Goal: Information Seeking & Learning: Learn about a topic

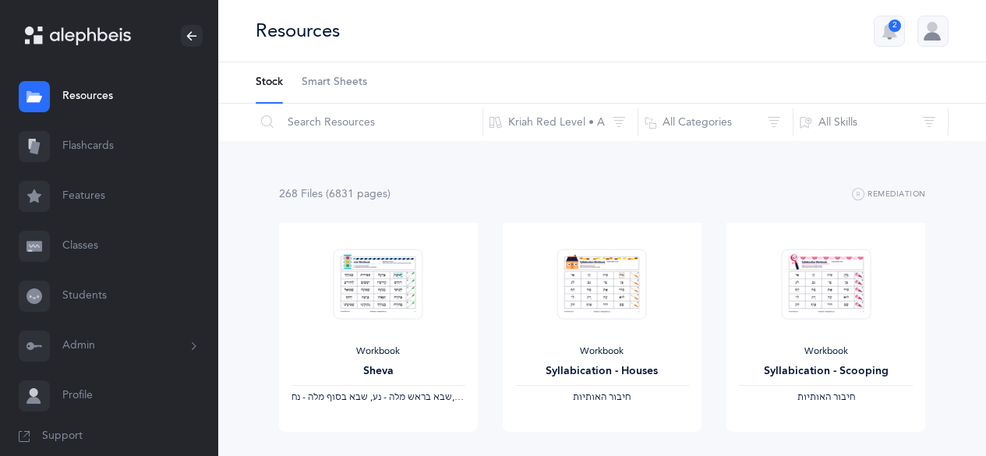
click at [92, 160] on link "Flashcards" at bounding box center [109, 147] width 218 height 50
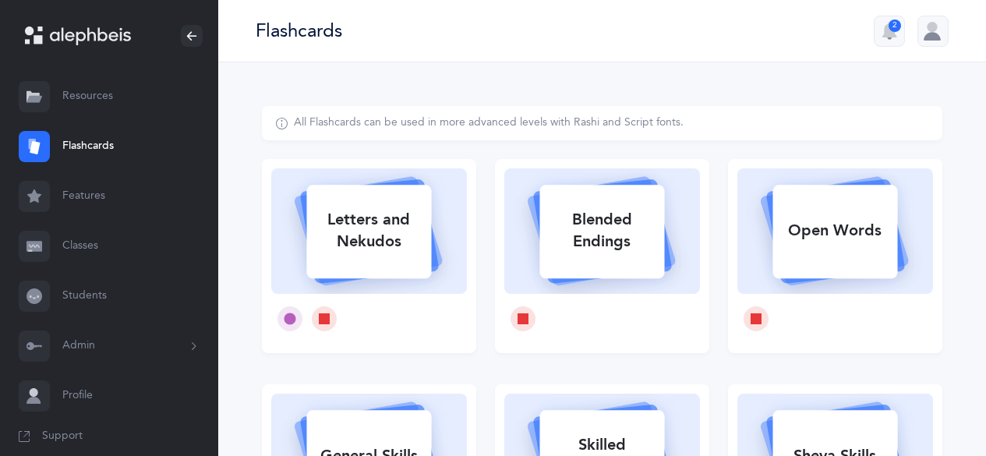
click at [441, 288] on icon at bounding box center [369, 229] width 186 height 130
select select
select select "single"
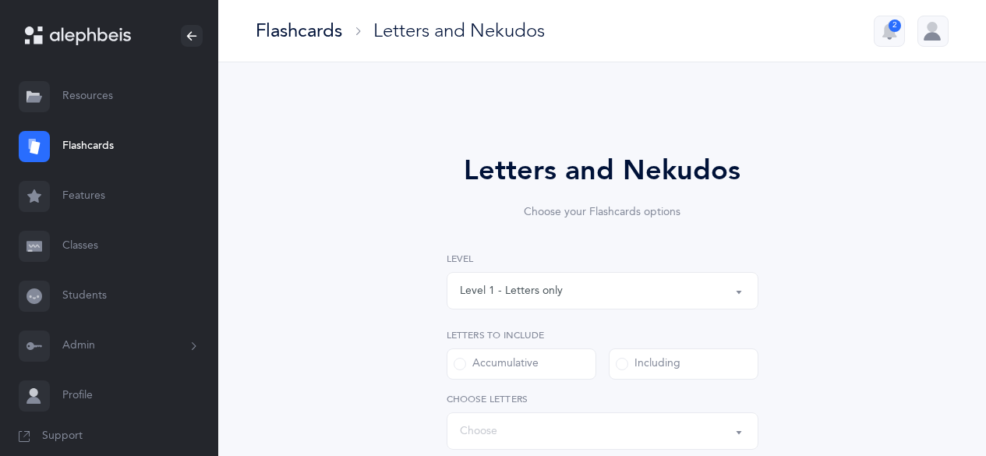
select select "27"
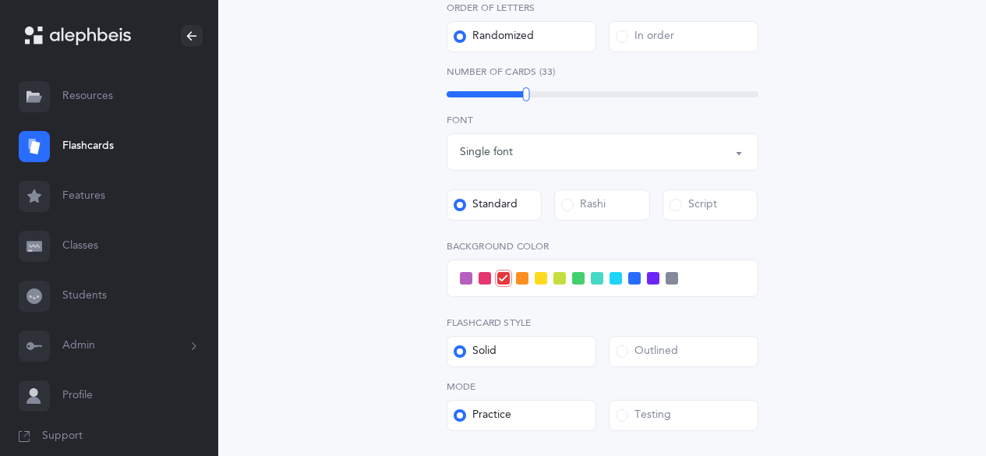
scroll to position [546, 0]
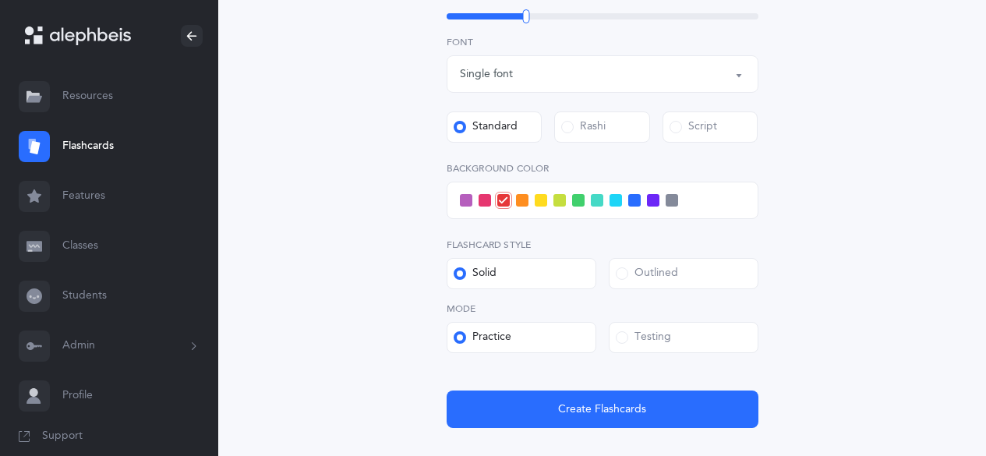
click at [522, 200] on span at bounding box center [522, 200] width 12 height 12
click at [0, 0] on input "checkbox" at bounding box center [0, 0] width 0 height 0
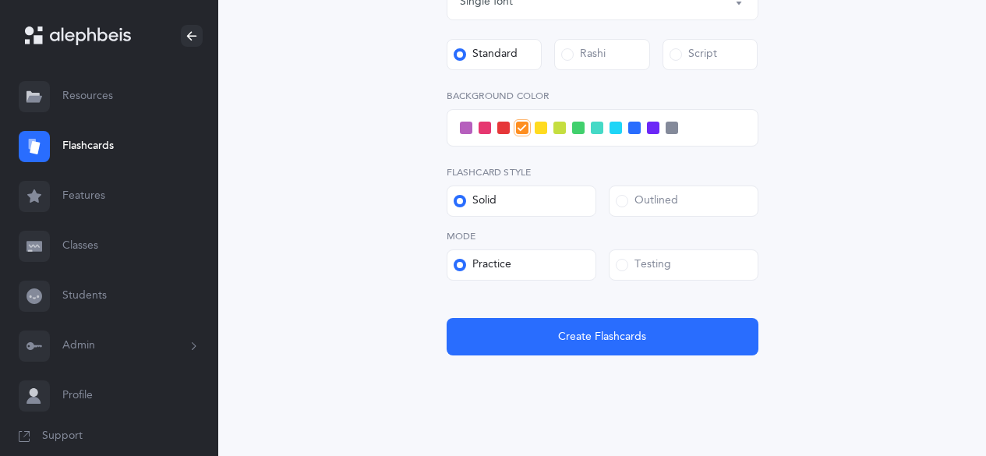
scroll to position [624, 0]
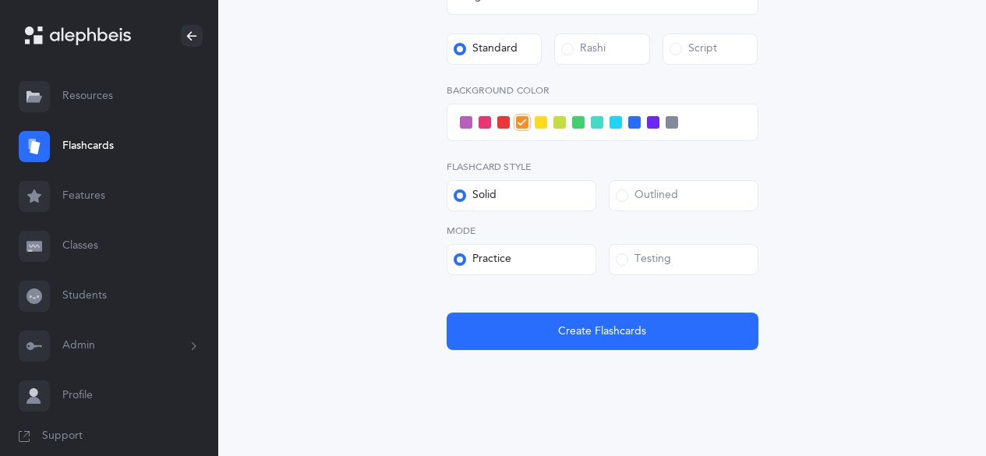
click at [648, 264] on div "Testing" at bounding box center [643, 260] width 55 height 16
click at [0, 0] on input "Testing" at bounding box center [0, 0] width 0 height 0
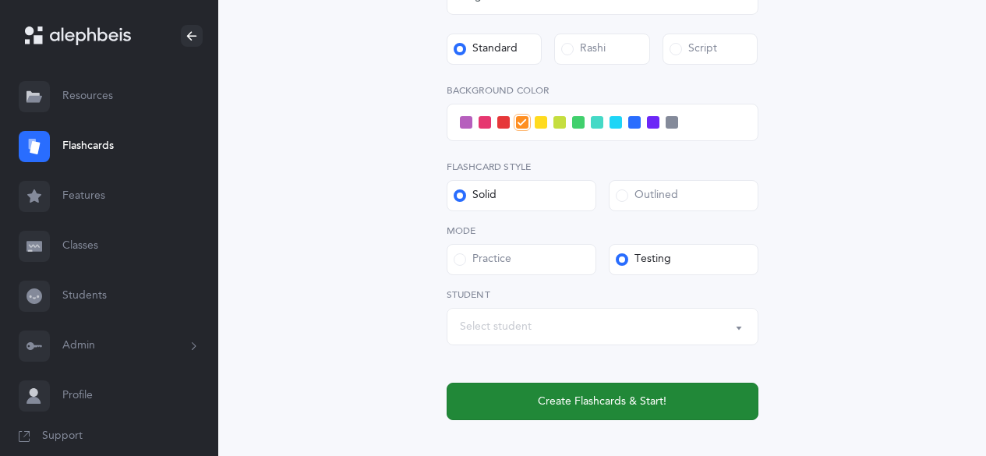
click at [628, 388] on button "Create Flashcards & Start!" at bounding box center [603, 401] width 312 height 37
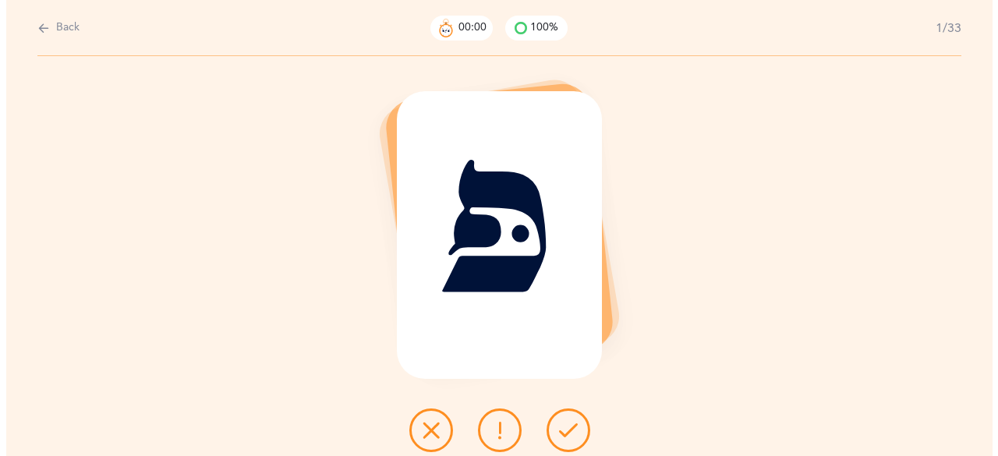
scroll to position [0, 0]
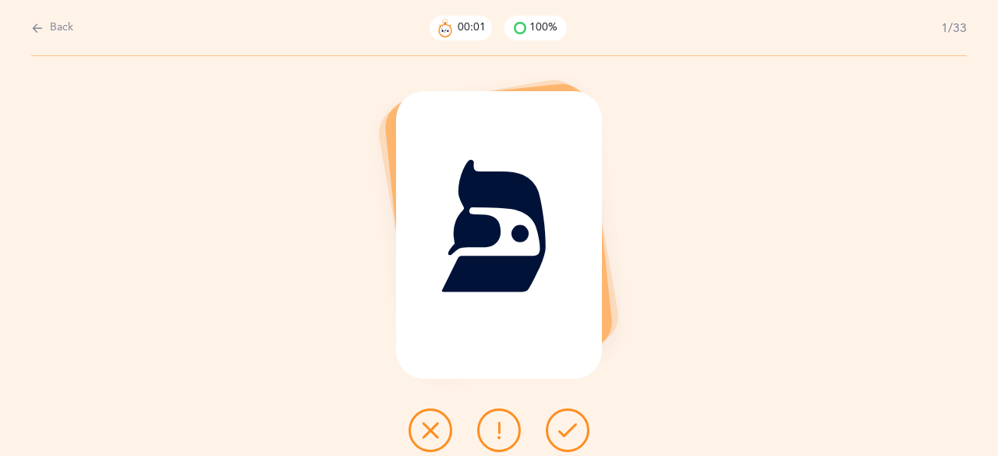
click at [579, 429] on button at bounding box center [568, 431] width 44 height 44
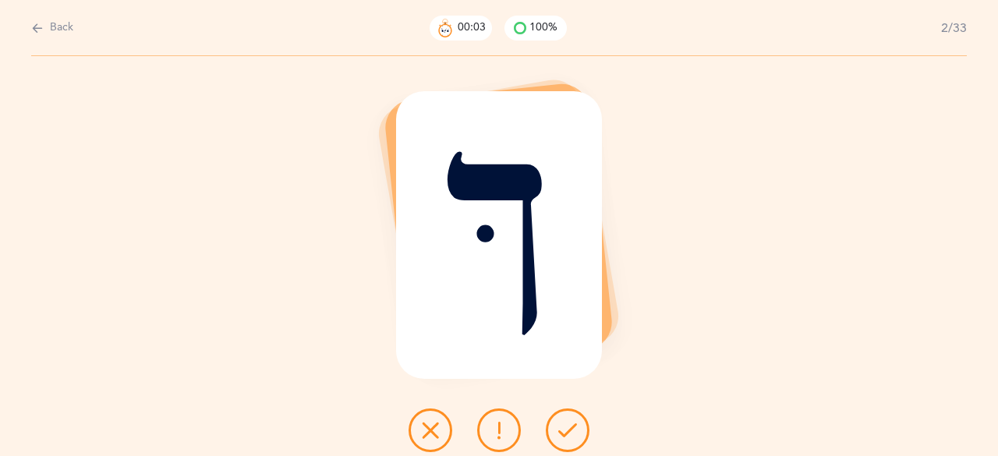
click at [576, 427] on icon at bounding box center [567, 430] width 19 height 19
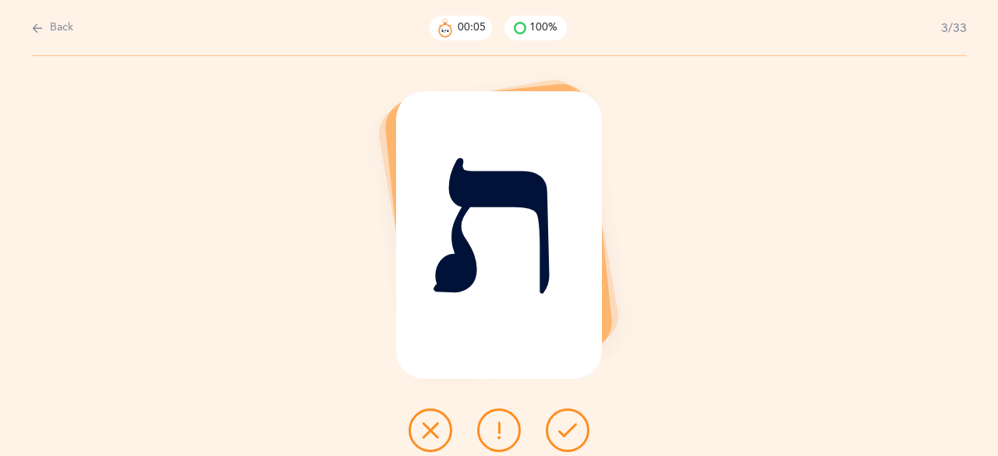
click at [576, 427] on icon at bounding box center [567, 430] width 19 height 19
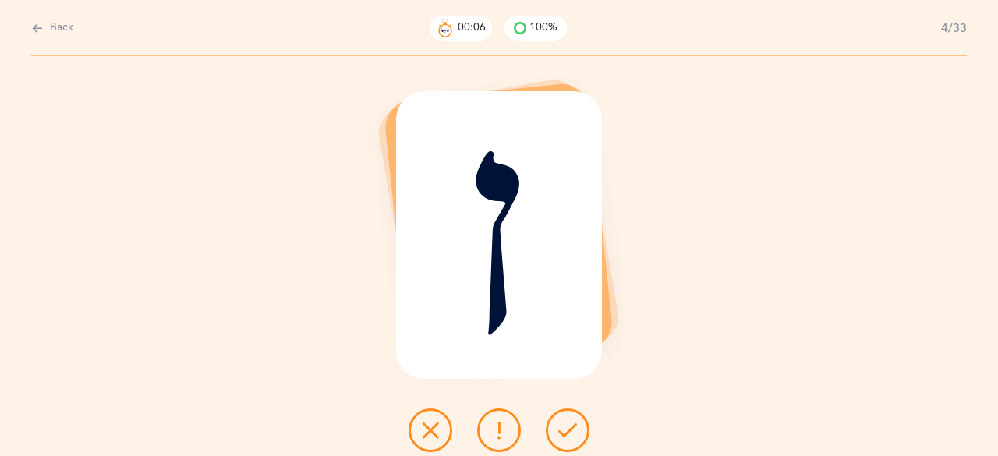
click at [575, 426] on icon at bounding box center [567, 430] width 19 height 19
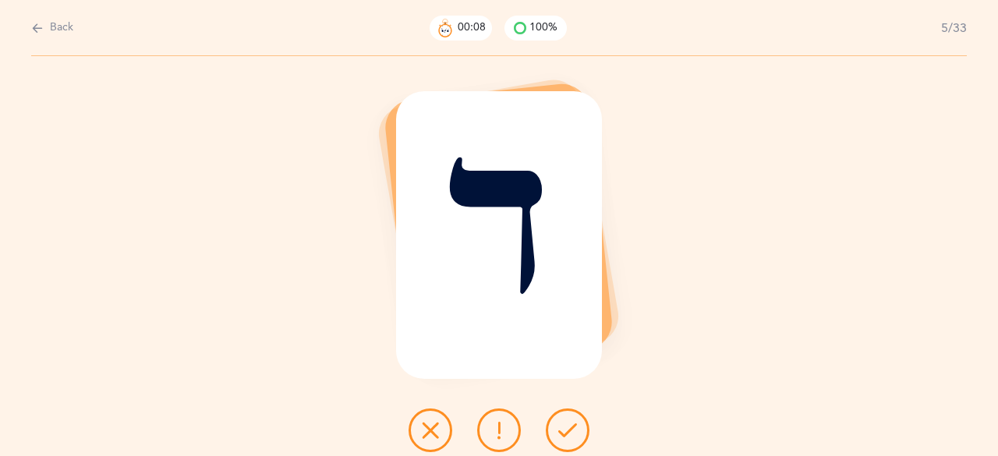
click at [575, 426] on icon at bounding box center [567, 430] width 19 height 19
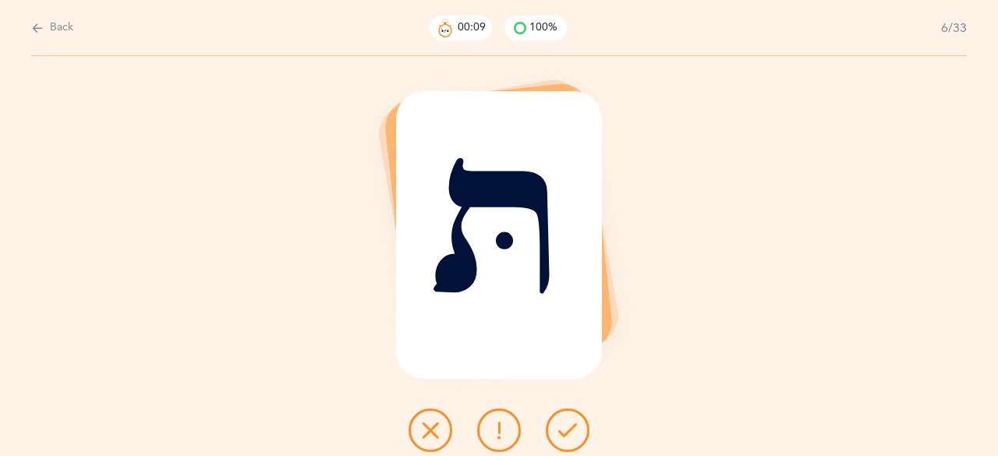
click at [575, 426] on icon at bounding box center [567, 430] width 19 height 19
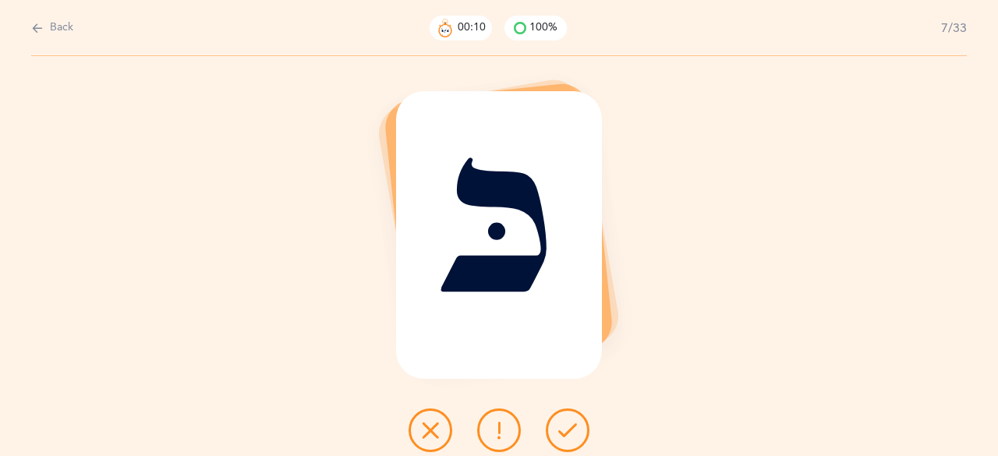
click at [575, 426] on icon at bounding box center [567, 430] width 19 height 19
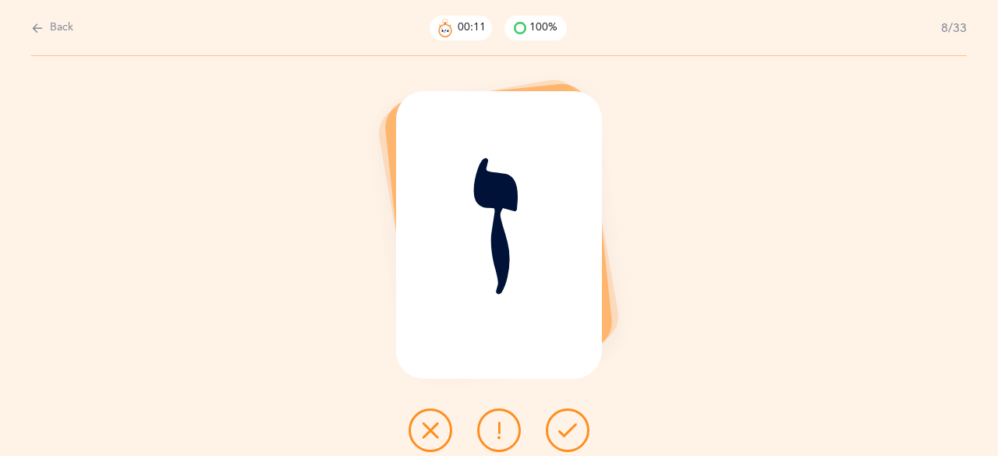
click at [575, 426] on icon at bounding box center [567, 430] width 19 height 19
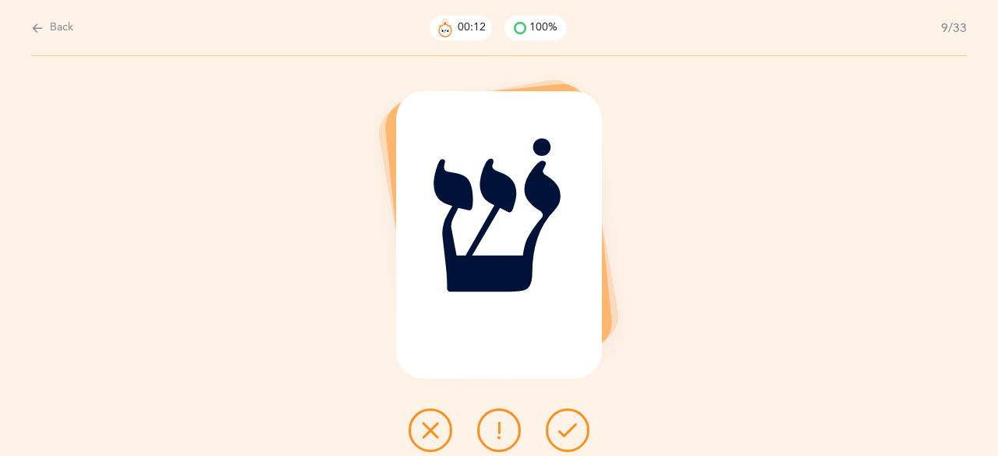
click at [575, 426] on icon at bounding box center [567, 430] width 19 height 19
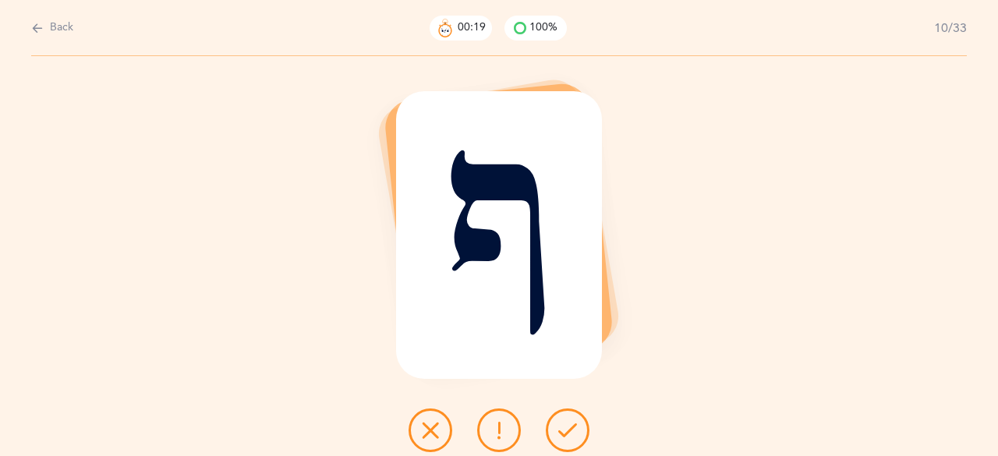
click at [556, 412] on button at bounding box center [568, 431] width 44 height 44
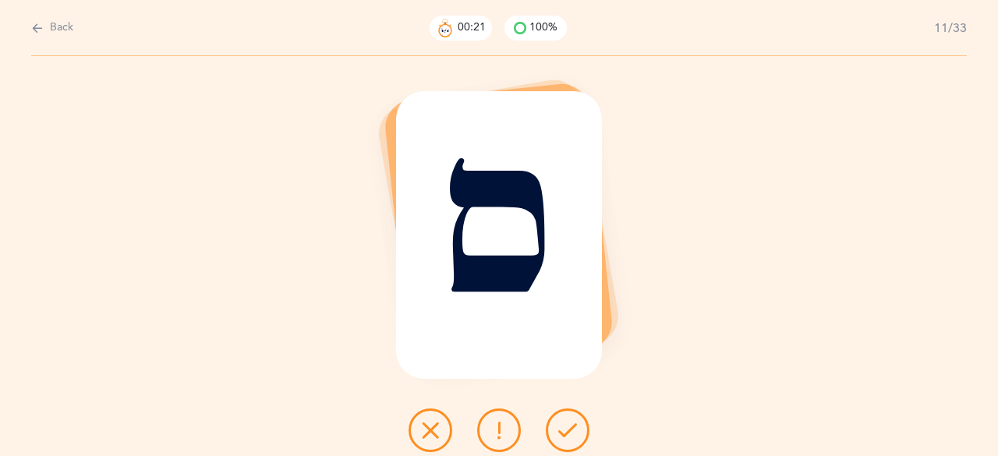
click at [565, 426] on icon at bounding box center [567, 430] width 19 height 19
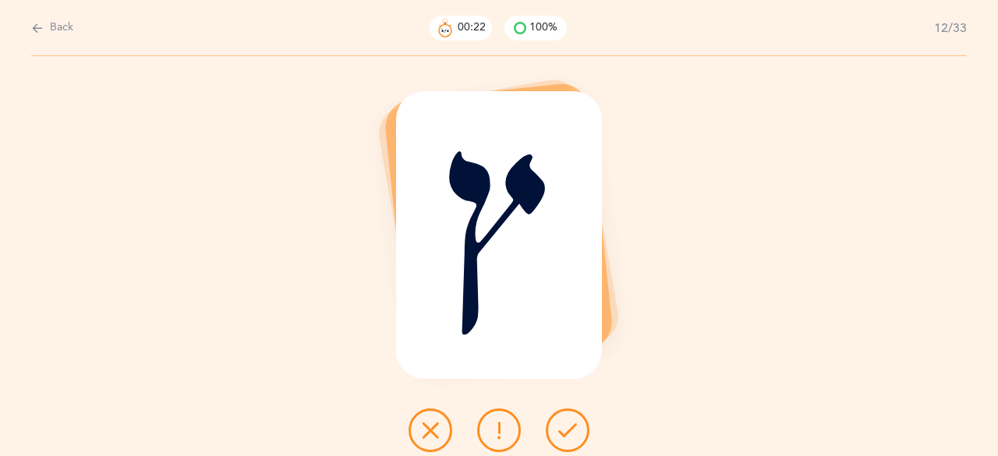
click at [566, 426] on icon at bounding box center [567, 430] width 19 height 19
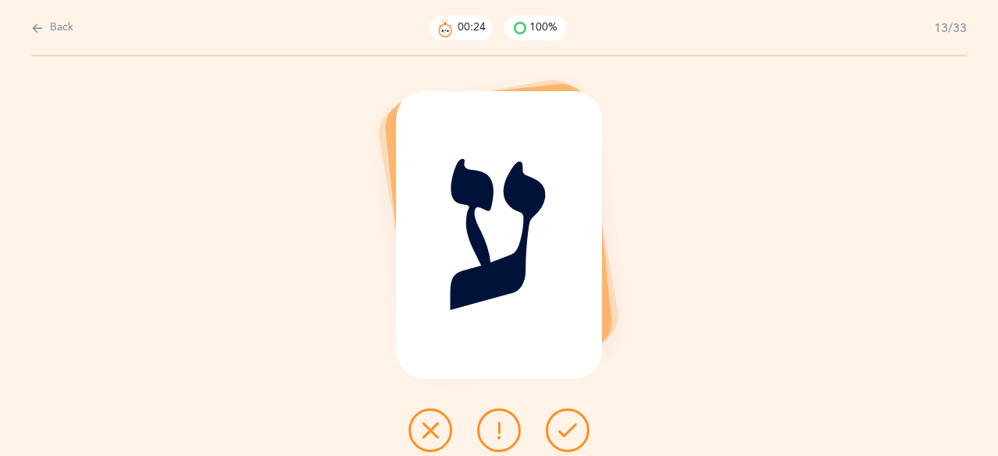
click at [566, 426] on icon at bounding box center [567, 430] width 19 height 19
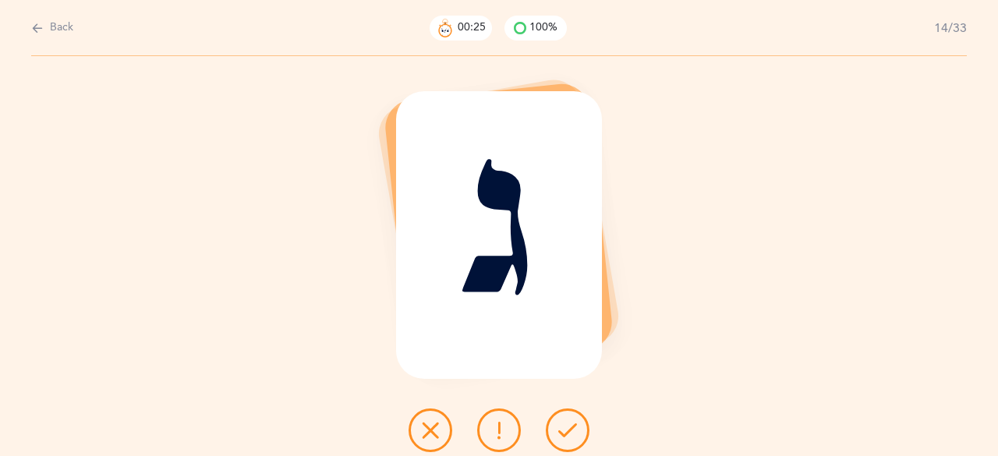
click at [566, 426] on icon at bounding box center [567, 430] width 19 height 19
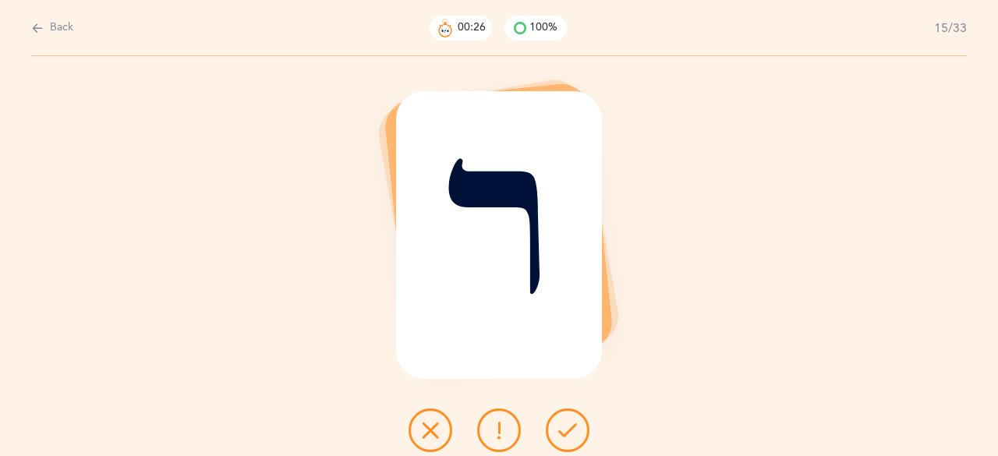
click at [566, 426] on icon at bounding box center [567, 430] width 19 height 19
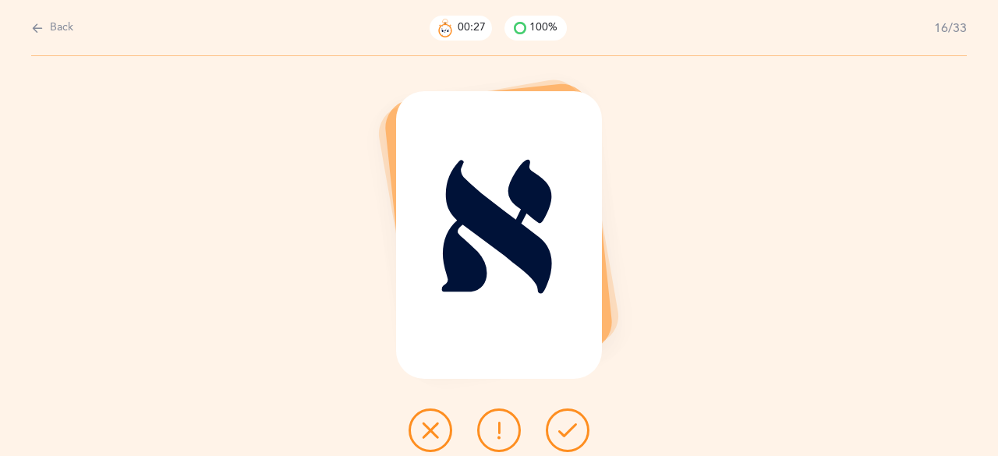
click at [566, 426] on icon at bounding box center [567, 430] width 19 height 19
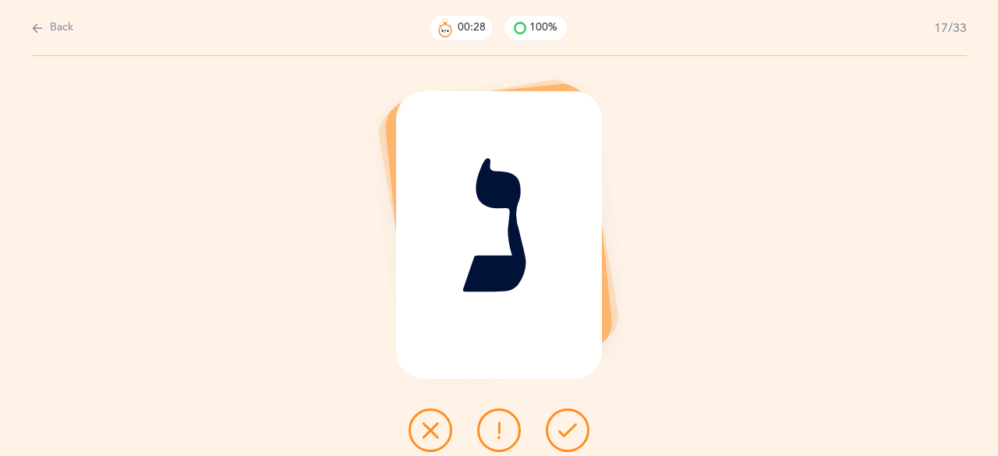
click at [566, 426] on icon at bounding box center [567, 430] width 19 height 19
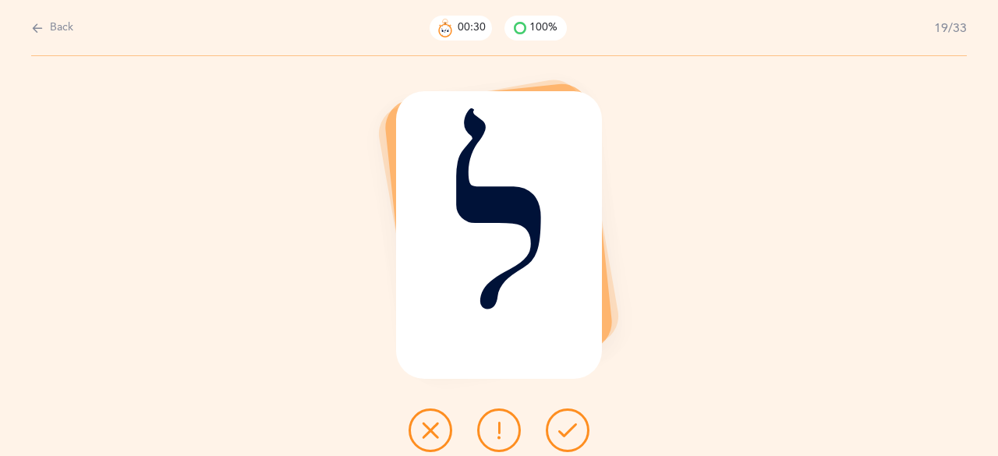
click at [566, 426] on icon at bounding box center [567, 430] width 19 height 19
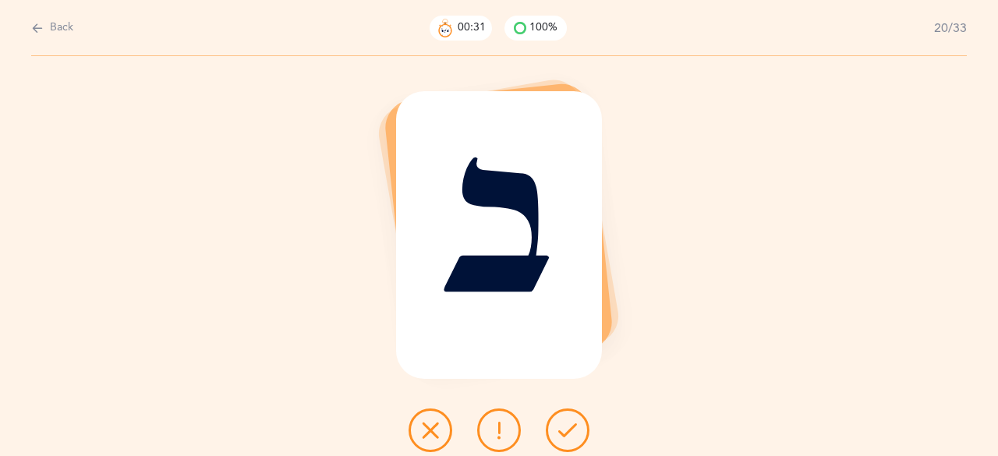
click at [566, 426] on icon at bounding box center [567, 430] width 19 height 19
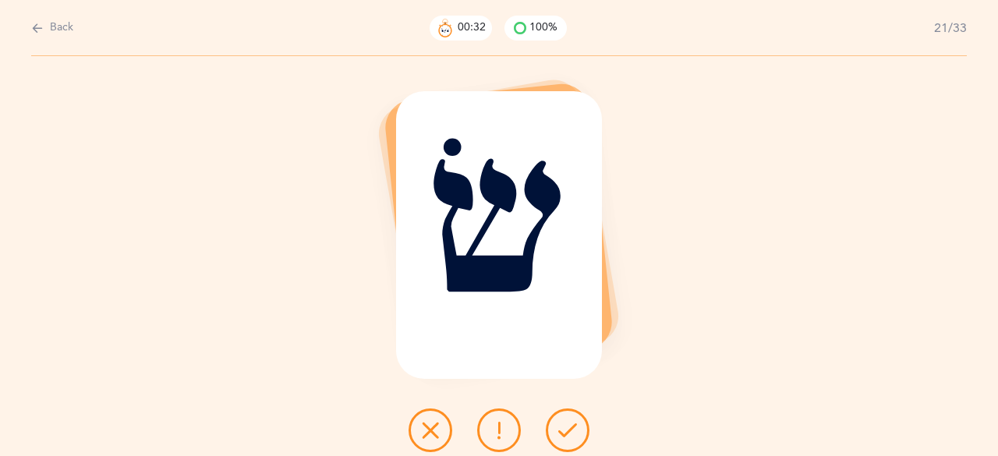
click at [566, 426] on icon at bounding box center [567, 430] width 19 height 19
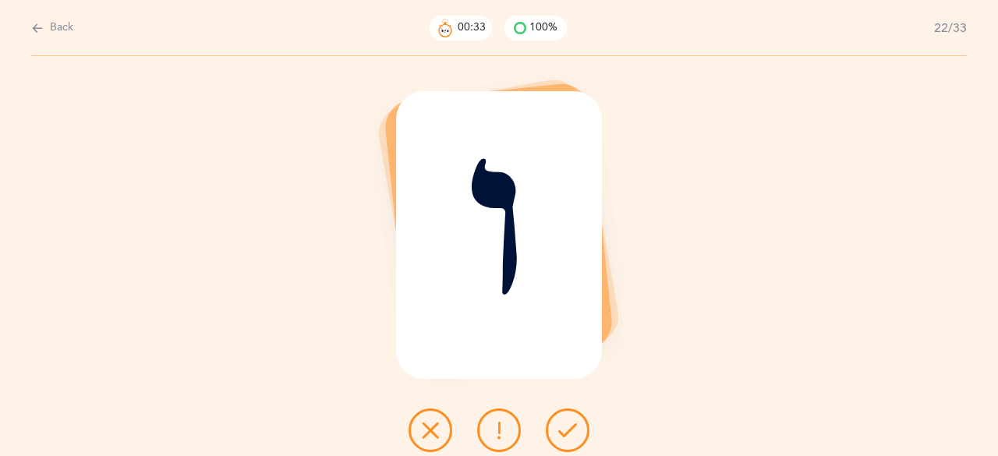
click at [566, 426] on icon at bounding box center [567, 430] width 19 height 19
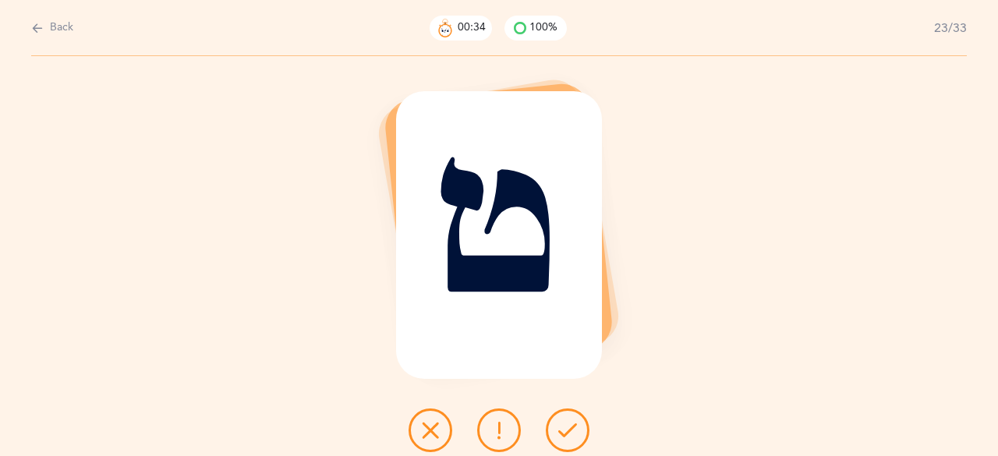
click at [566, 426] on icon at bounding box center [567, 430] width 19 height 19
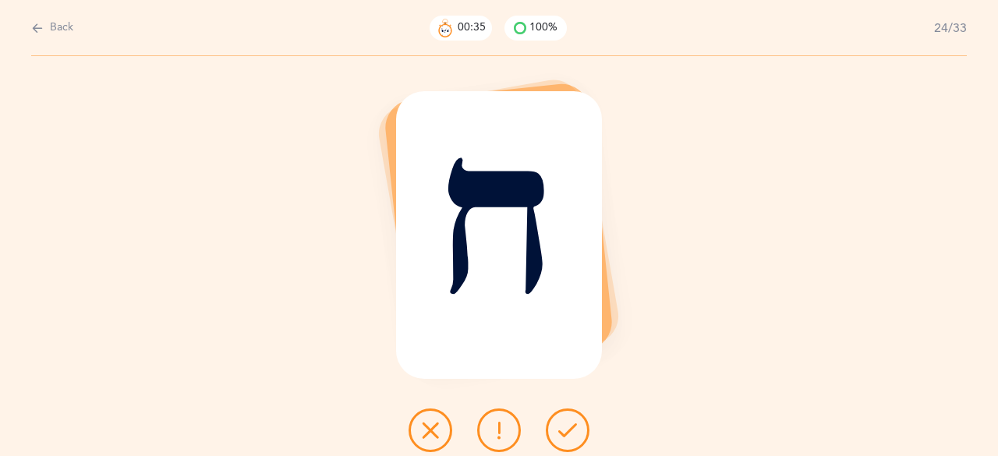
click at [566, 426] on icon at bounding box center [567, 430] width 19 height 19
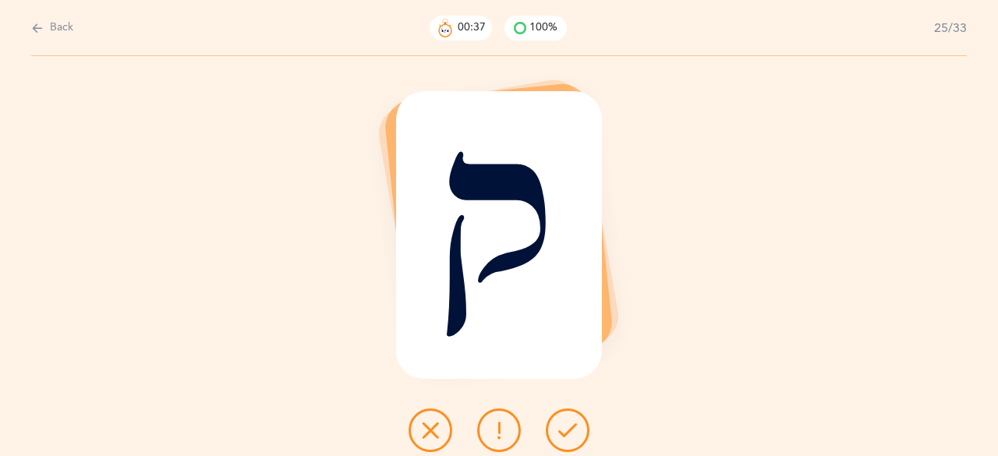
click at [566, 426] on icon at bounding box center [567, 430] width 19 height 19
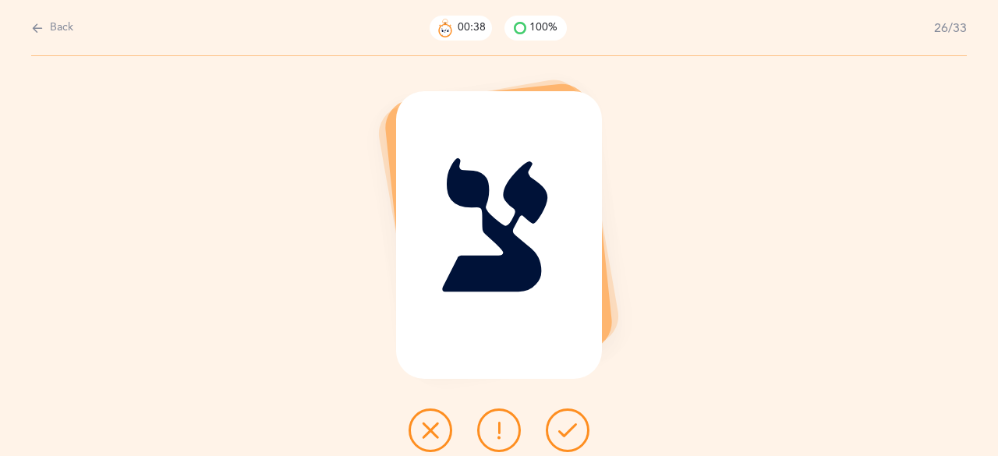
click at [566, 426] on icon at bounding box center [567, 430] width 19 height 19
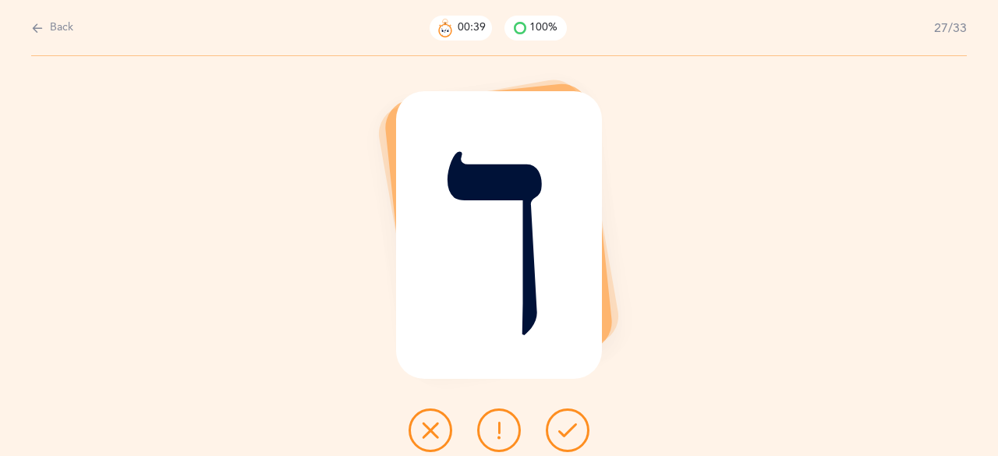
click at [566, 426] on icon at bounding box center [567, 430] width 19 height 19
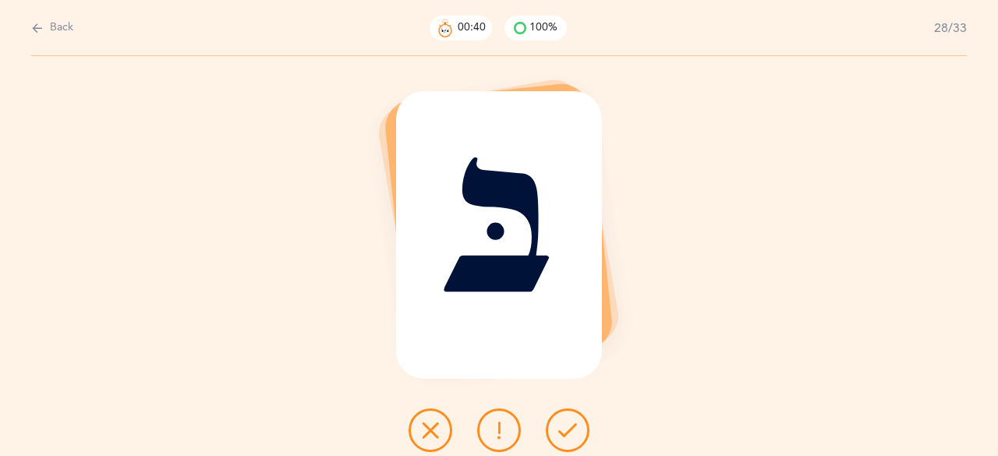
click at [566, 426] on icon at bounding box center [567, 430] width 19 height 19
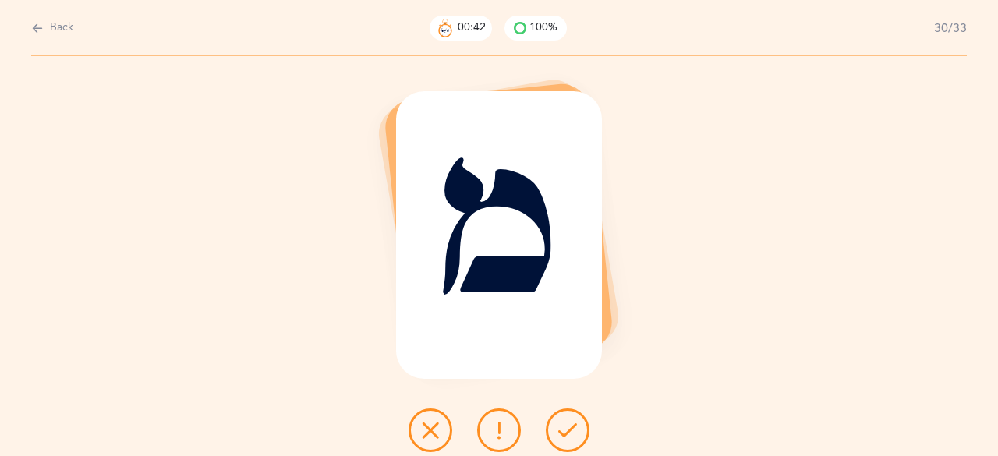
click at [566, 426] on icon at bounding box center [567, 430] width 19 height 19
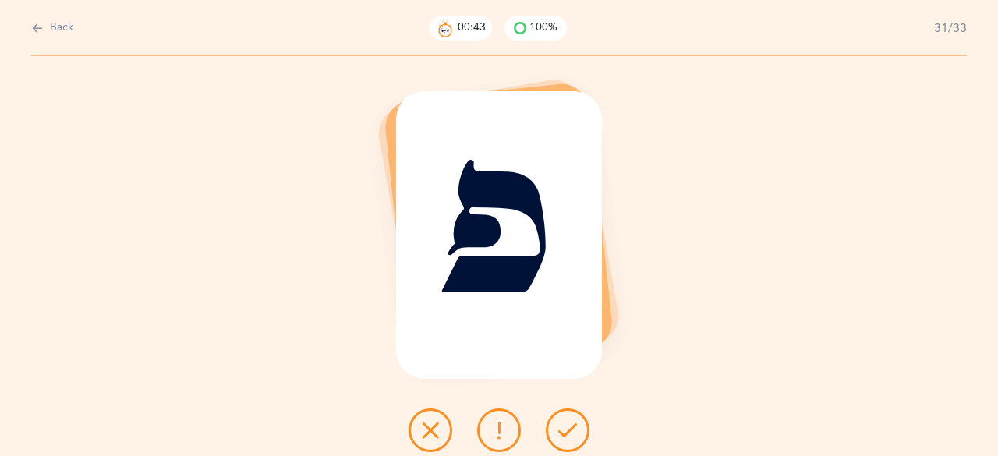
click at [566, 426] on icon at bounding box center [567, 430] width 19 height 19
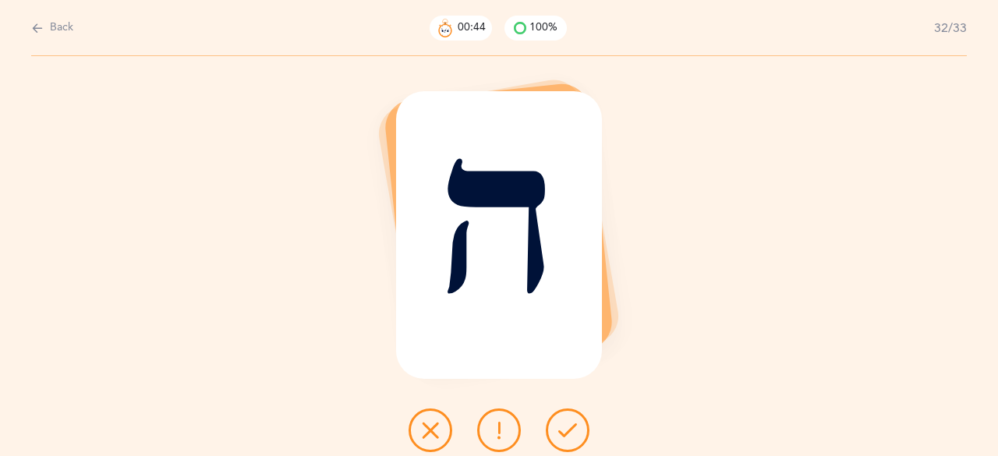
click at [566, 426] on icon at bounding box center [567, 430] width 19 height 19
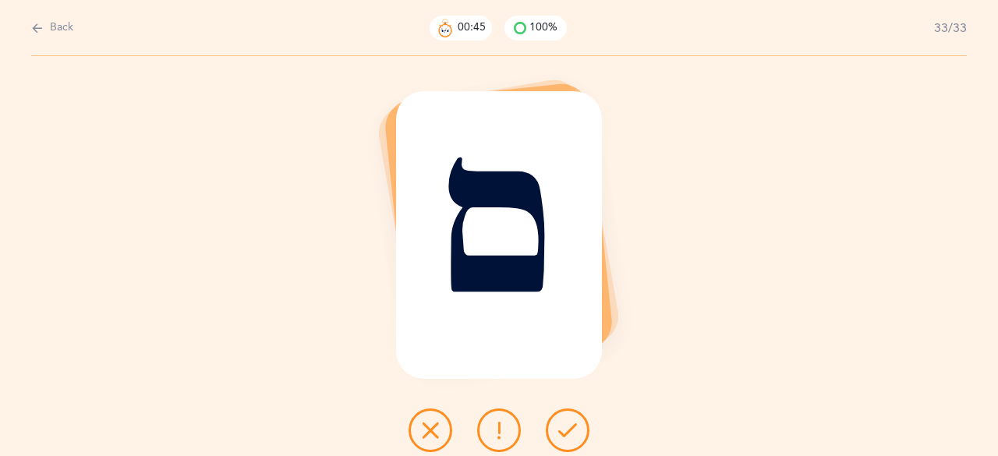
click at [566, 426] on icon at bounding box center [567, 430] width 19 height 19
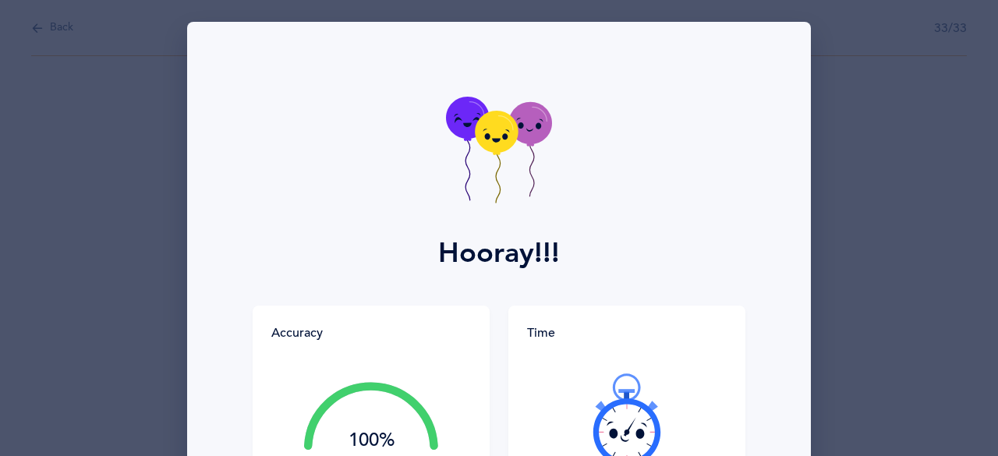
scroll to position [156, 0]
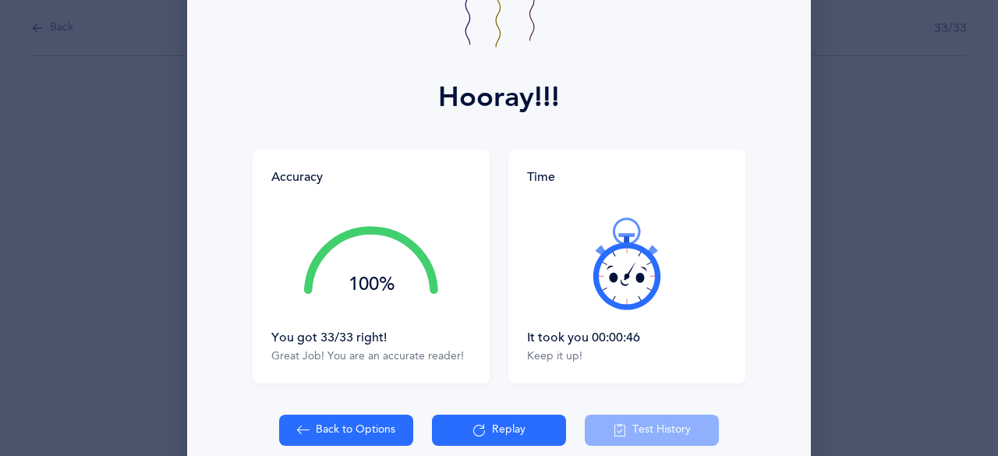
click at [631, 274] on icon at bounding box center [627, 264] width 94 height 94
click at [631, 274] on div at bounding box center [627, 263] width 200 height 131
click at [631, 274] on icon at bounding box center [627, 264] width 94 height 94
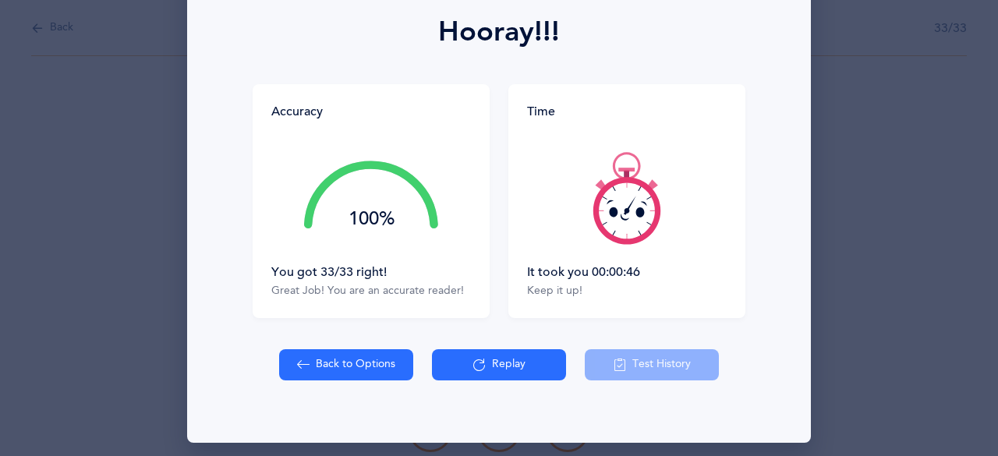
scroll to position [230, 0]
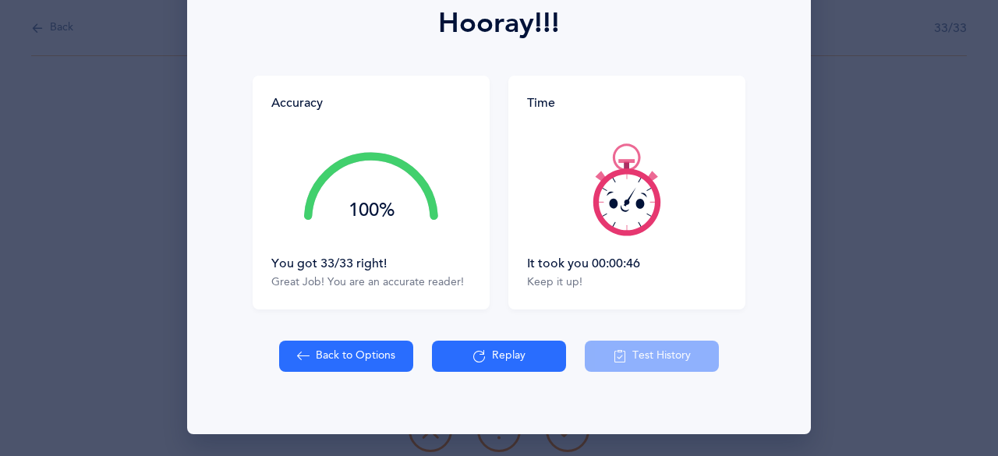
click at [504, 357] on button "Replay" at bounding box center [499, 356] width 134 height 31
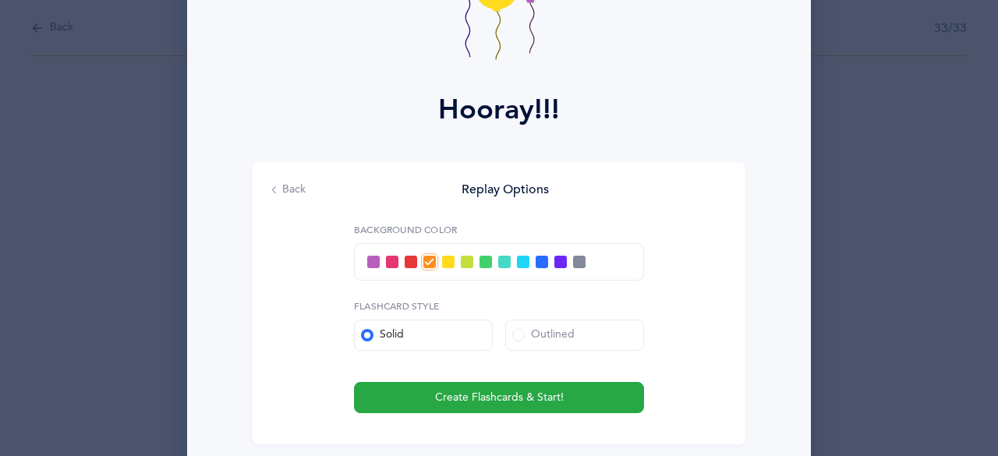
scroll to position [145, 0]
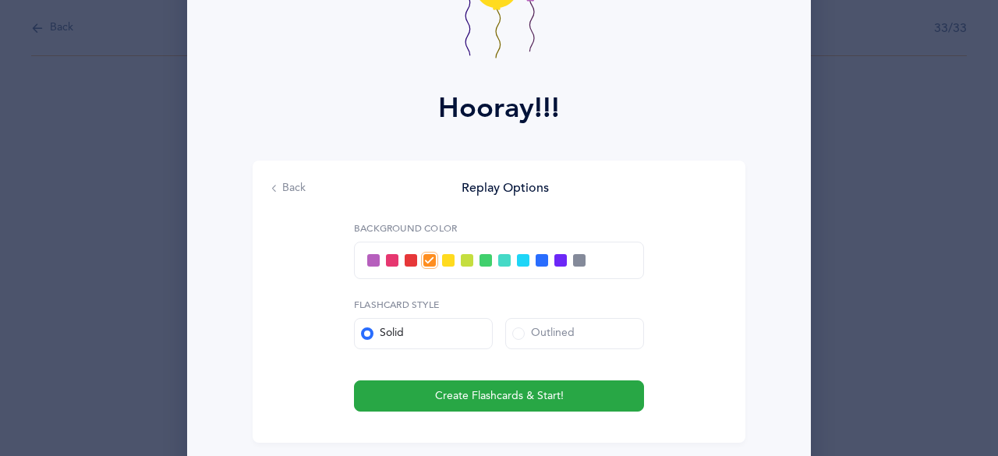
click at [498, 264] on span at bounding box center [504, 260] width 12 height 12
click at [0, 0] on input "checkbox" at bounding box center [0, 0] width 0 height 0
click at [540, 324] on label "Outlined" at bounding box center [574, 333] width 139 height 31
click at [515, 328] on span at bounding box center [518, 333] width 12 height 12
click at [0, 0] on input "Outlined" at bounding box center [0, 0] width 0 height 0
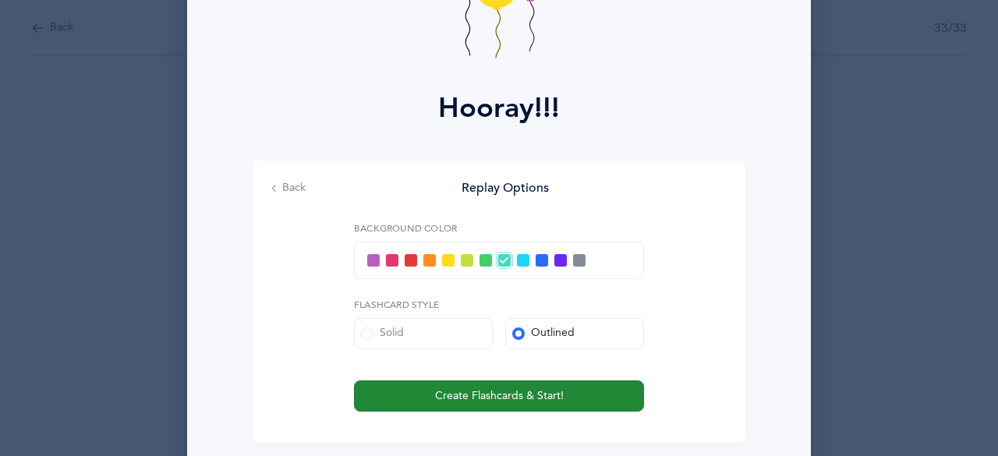
click at [532, 387] on button "Create Flashcards & Start!" at bounding box center [499, 395] width 290 height 31
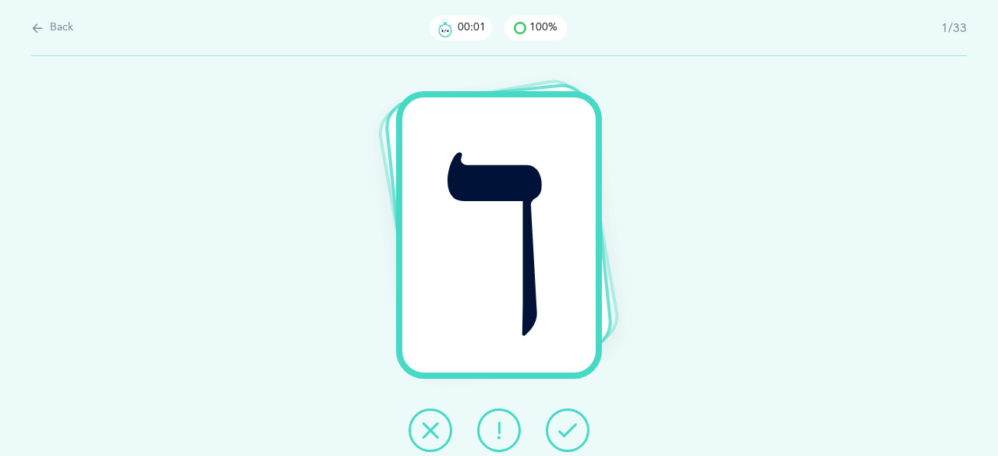
click at [570, 424] on icon at bounding box center [567, 430] width 19 height 19
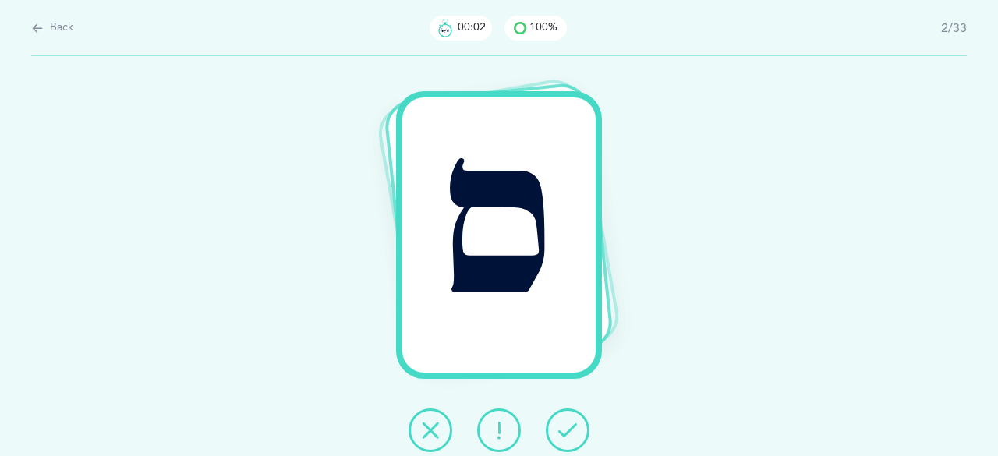
click at [571, 423] on icon at bounding box center [567, 430] width 19 height 19
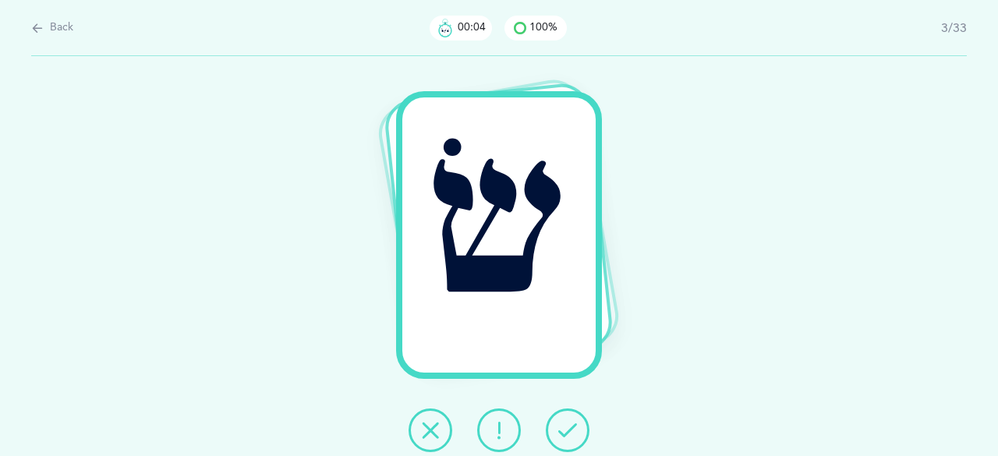
click at [571, 421] on icon at bounding box center [567, 430] width 19 height 19
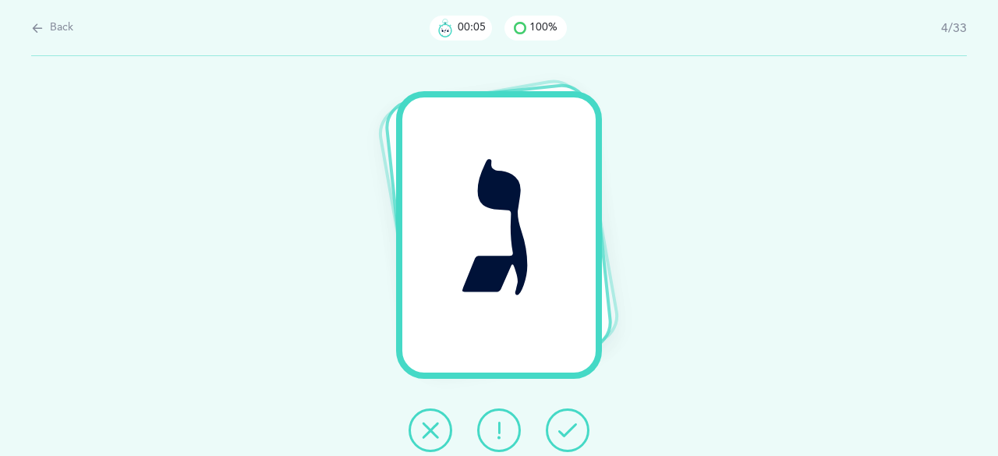
click at [571, 422] on icon at bounding box center [567, 430] width 19 height 19
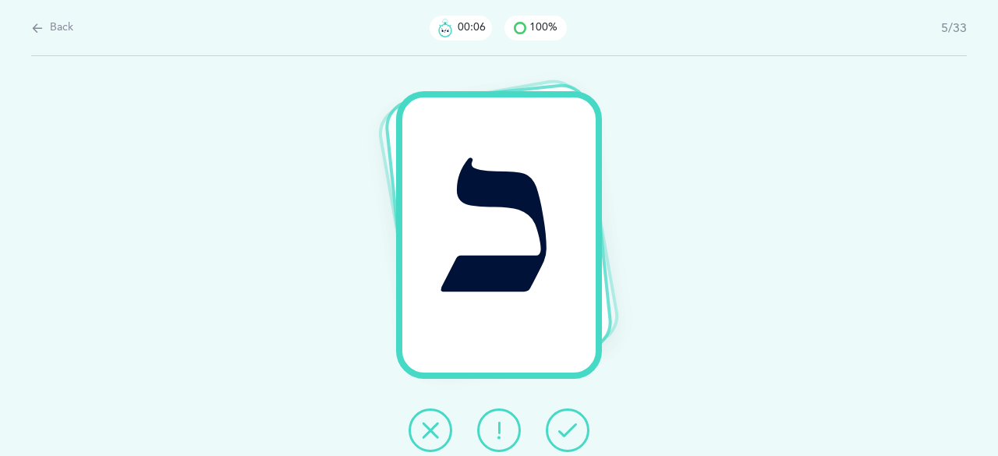
click at [569, 423] on icon at bounding box center [567, 430] width 19 height 19
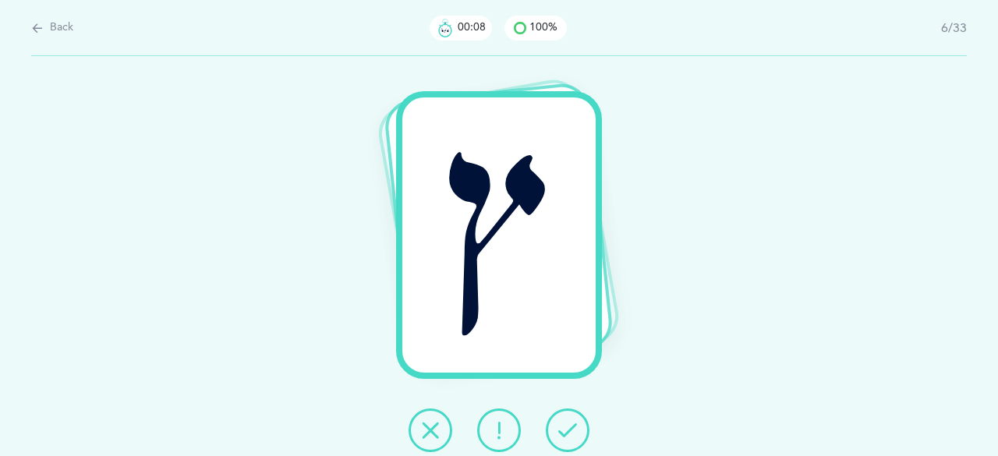
click at [569, 423] on icon at bounding box center [567, 430] width 19 height 19
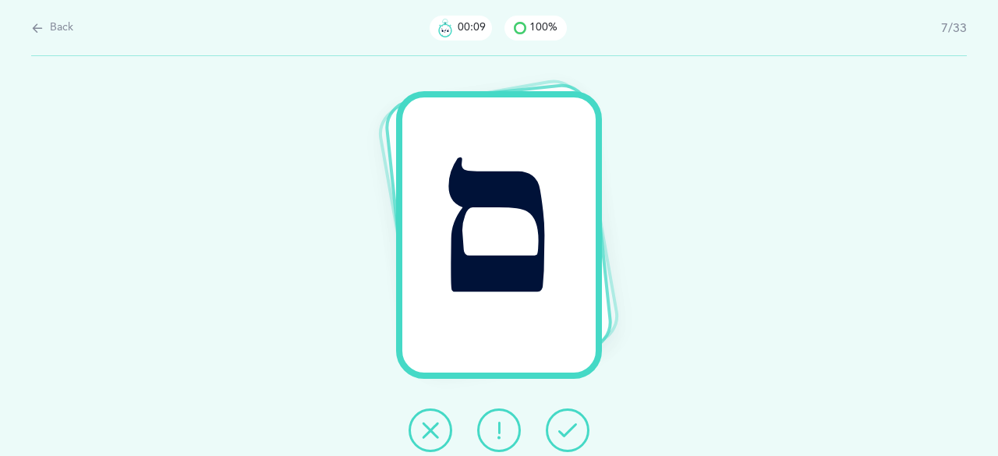
click at [566, 427] on icon at bounding box center [567, 430] width 19 height 19
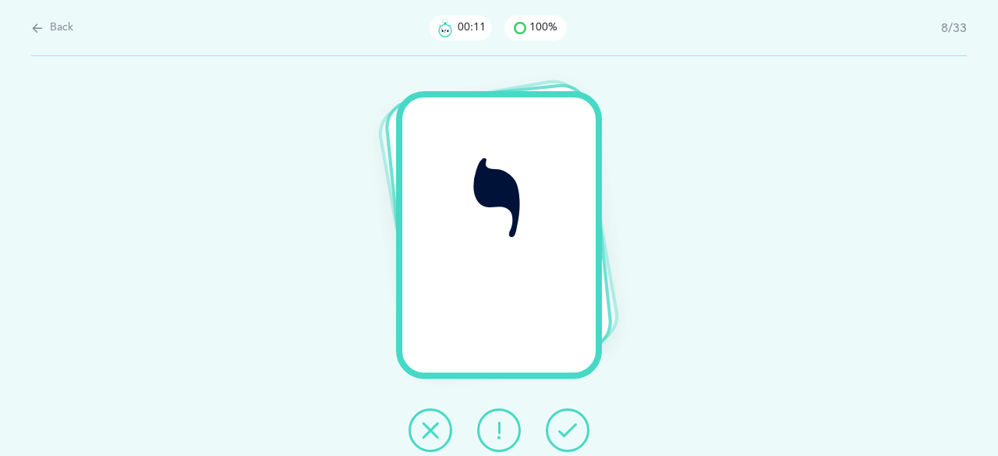
click at [566, 427] on icon at bounding box center [567, 430] width 19 height 19
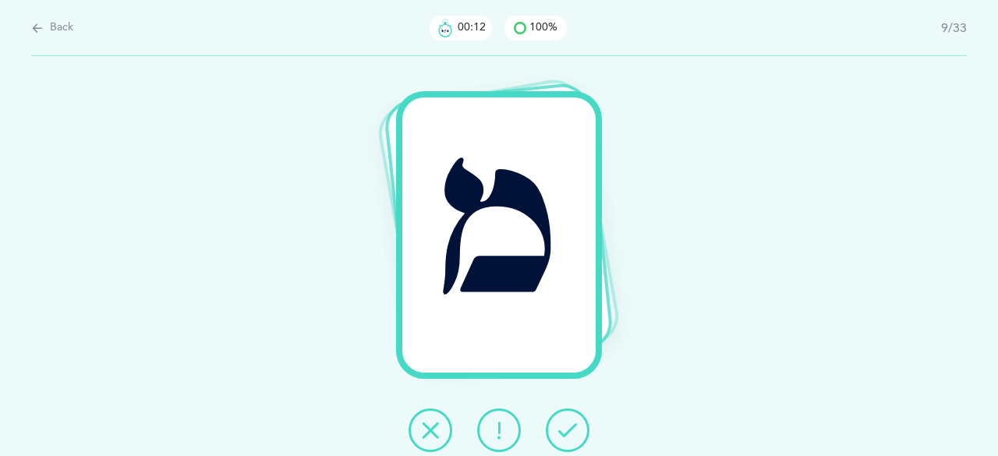
click at [566, 427] on icon at bounding box center [567, 430] width 19 height 19
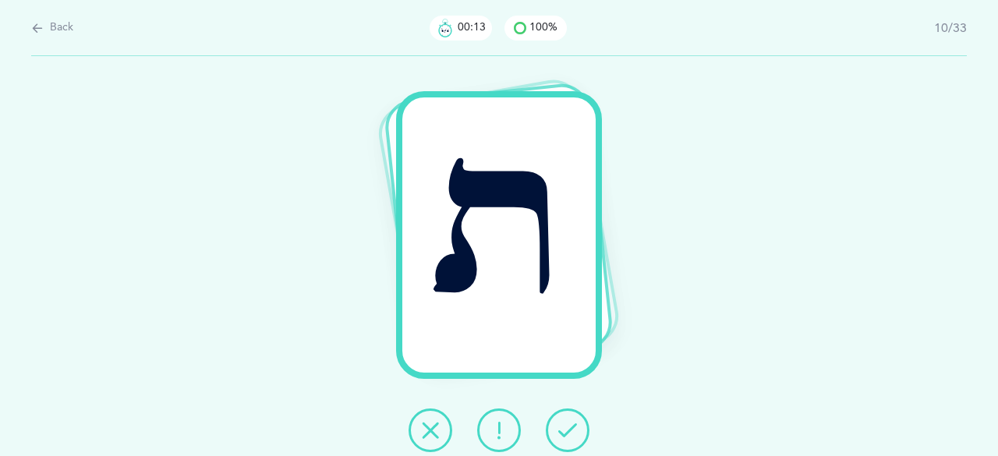
click at [566, 427] on icon at bounding box center [567, 430] width 19 height 19
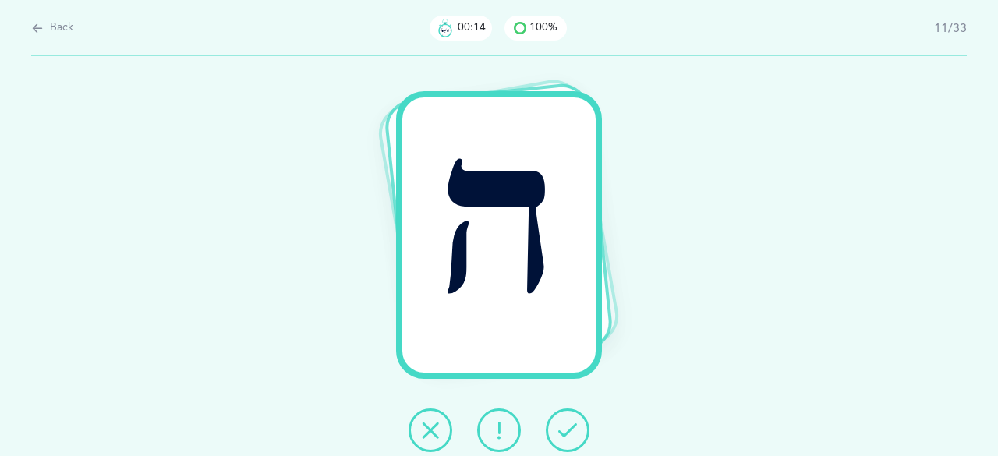
click at [566, 427] on icon at bounding box center [567, 430] width 19 height 19
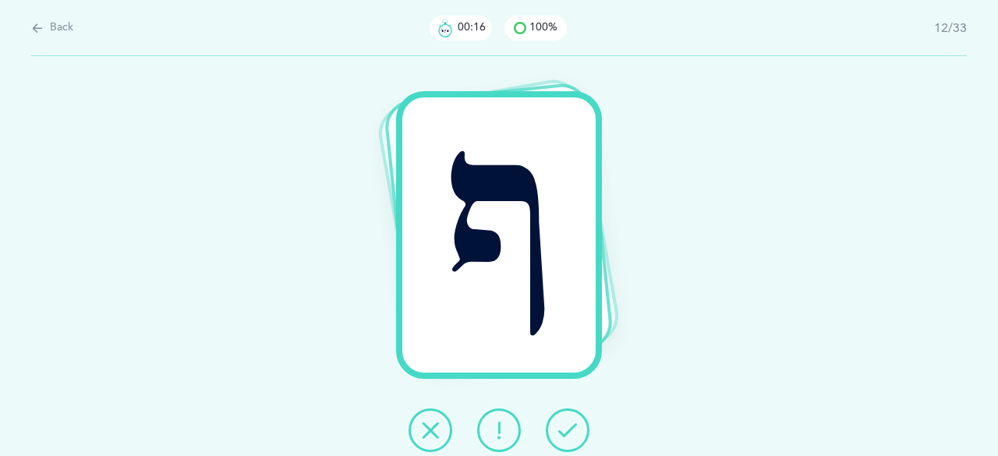
click at [566, 427] on icon at bounding box center [567, 430] width 19 height 19
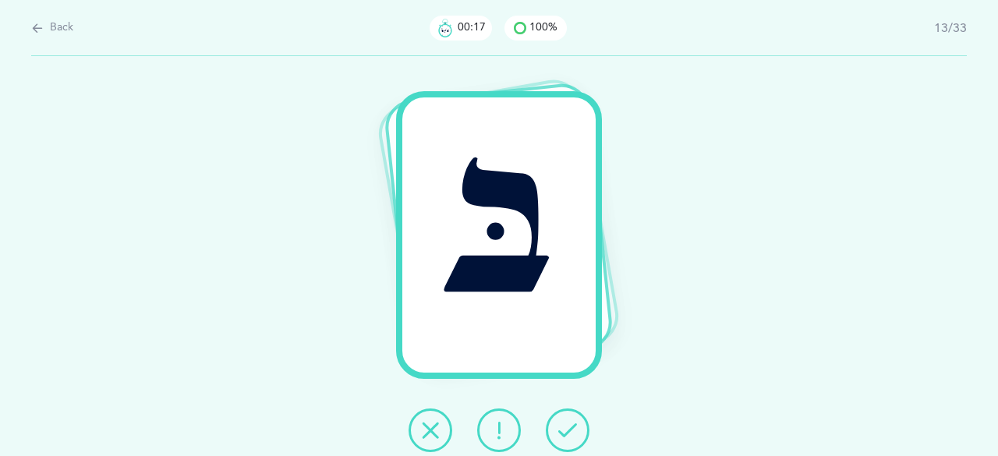
click at [566, 427] on icon at bounding box center [567, 430] width 19 height 19
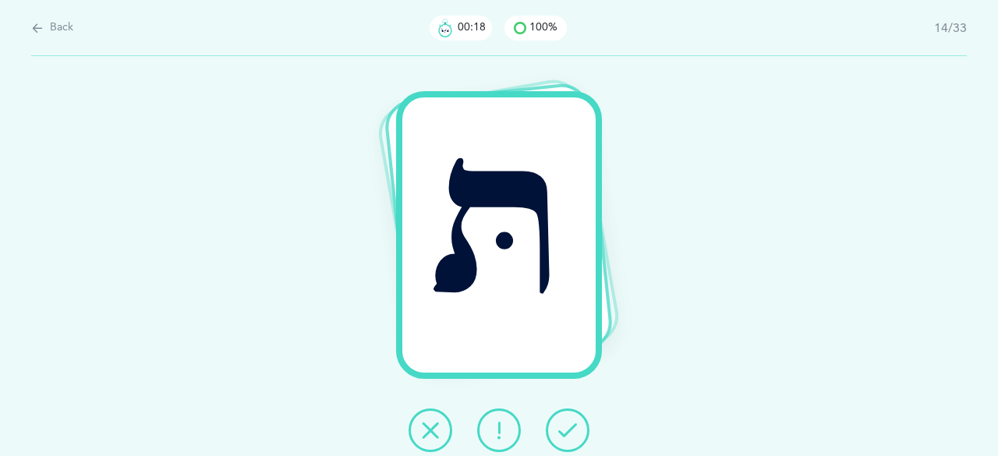
click at [566, 427] on icon at bounding box center [567, 430] width 19 height 19
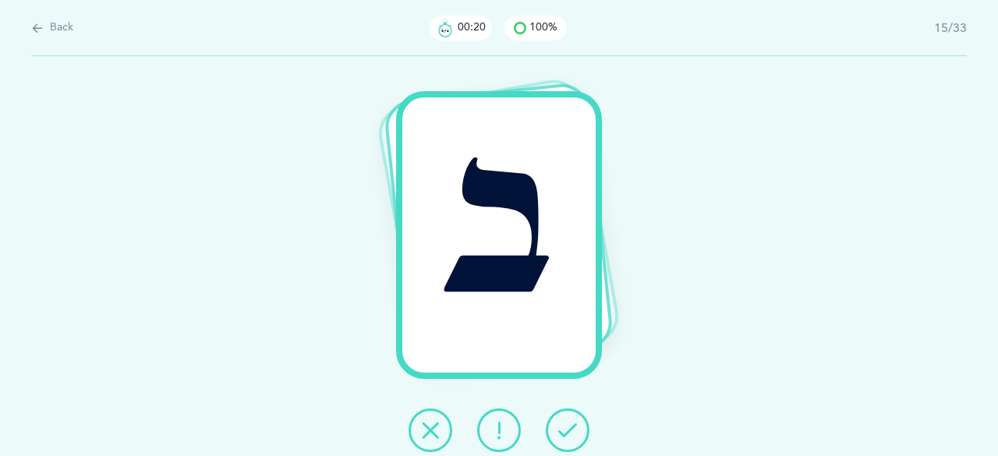
click at [566, 427] on icon at bounding box center [567, 430] width 19 height 19
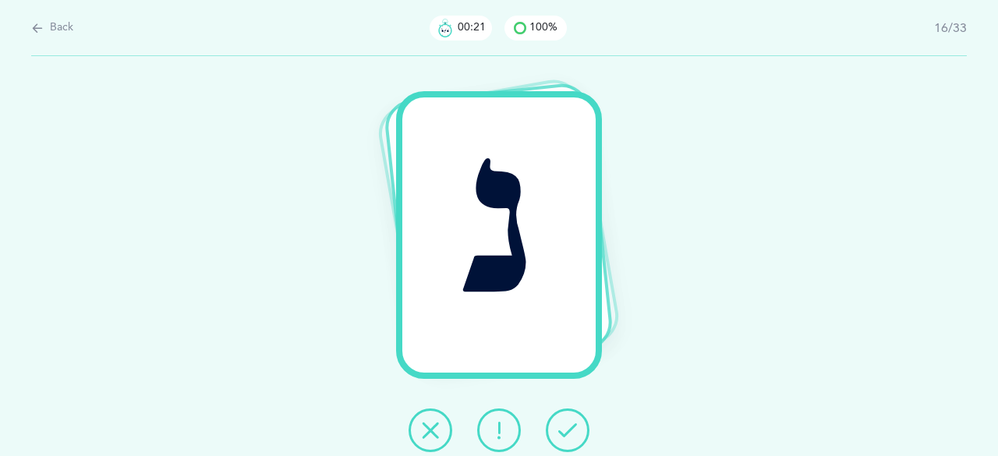
click at [566, 427] on icon at bounding box center [567, 430] width 19 height 19
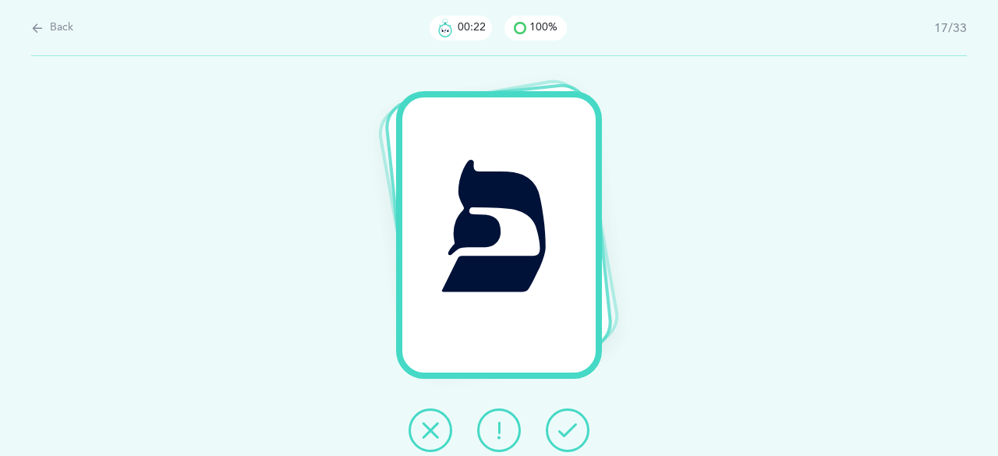
click at [566, 427] on icon at bounding box center [567, 430] width 19 height 19
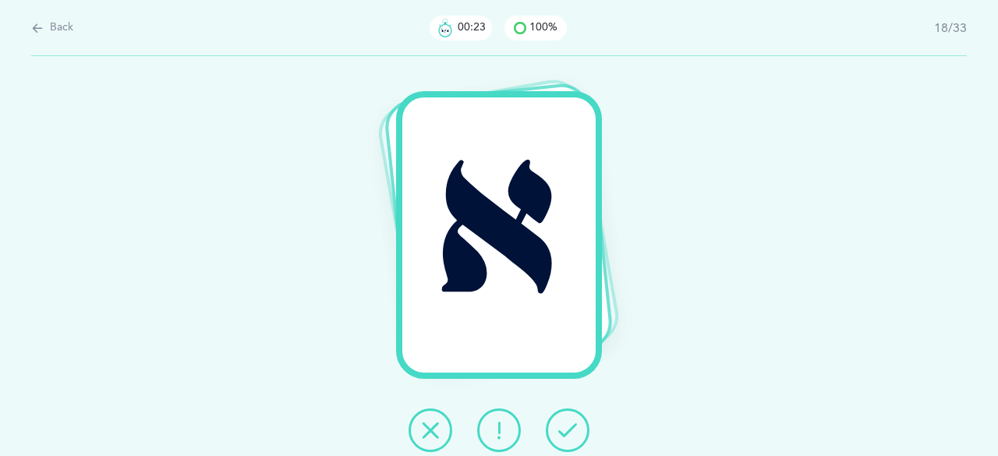
click at [567, 427] on icon at bounding box center [567, 430] width 19 height 19
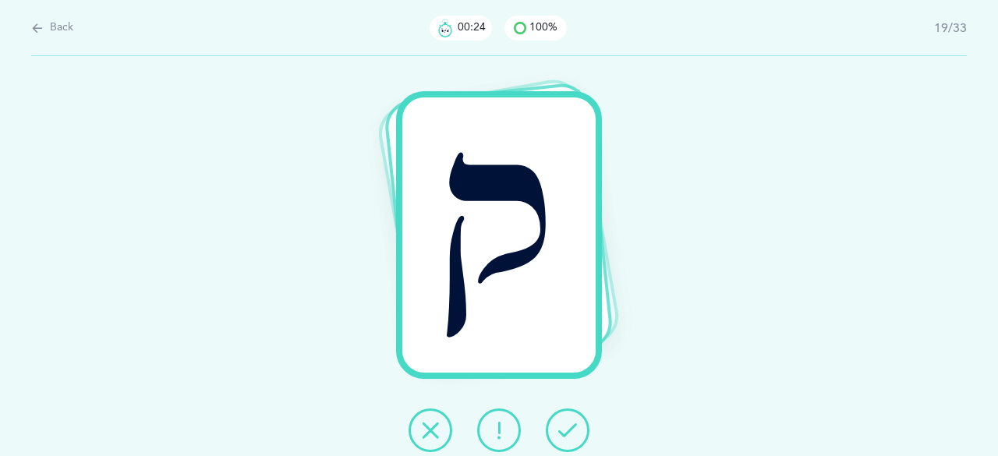
click at [565, 427] on icon at bounding box center [567, 430] width 19 height 19
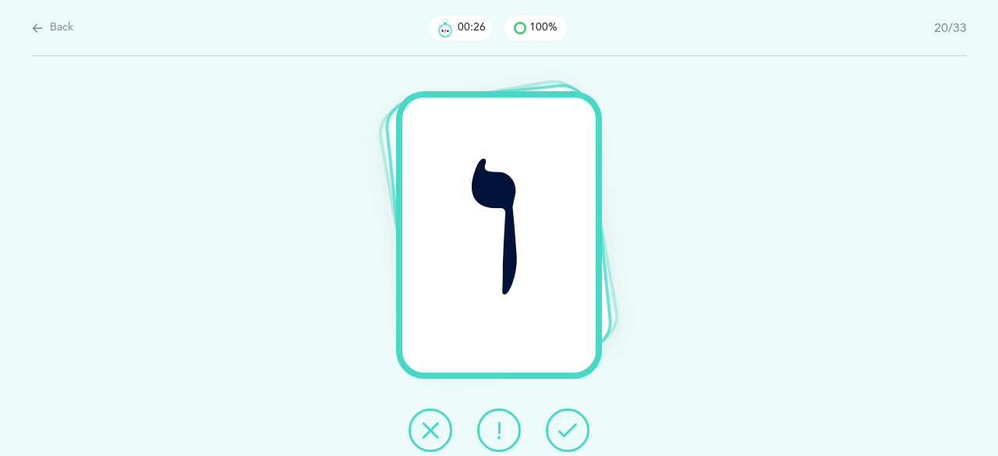
click at [565, 427] on icon at bounding box center [567, 430] width 19 height 19
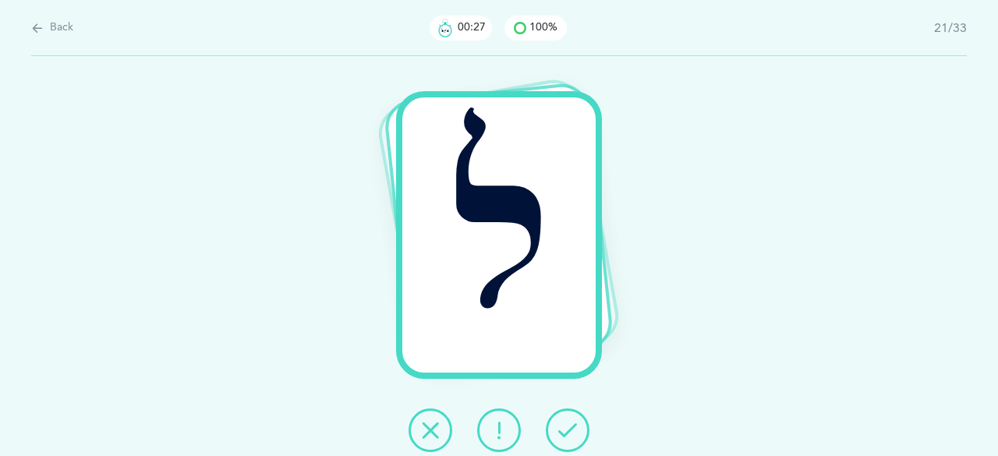
click at [565, 427] on icon at bounding box center [567, 430] width 19 height 19
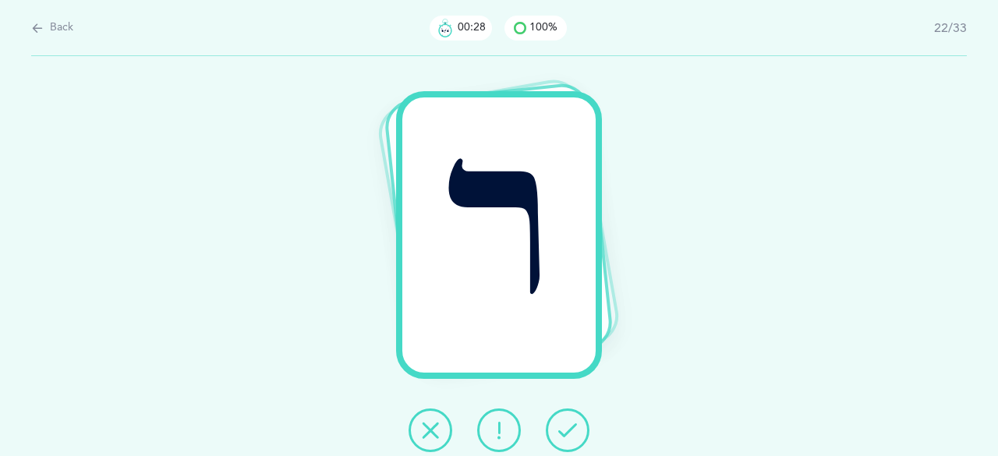
click at [565, 427] on icon at bounding box center [567, 430] width 19 height 19
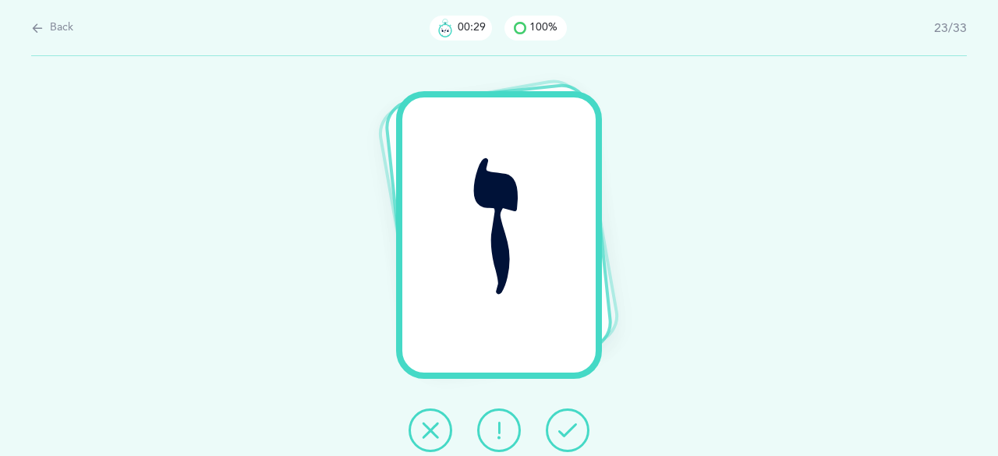
click at [565, 427] on icon at bounding box center [567, 430] width 19 height 19
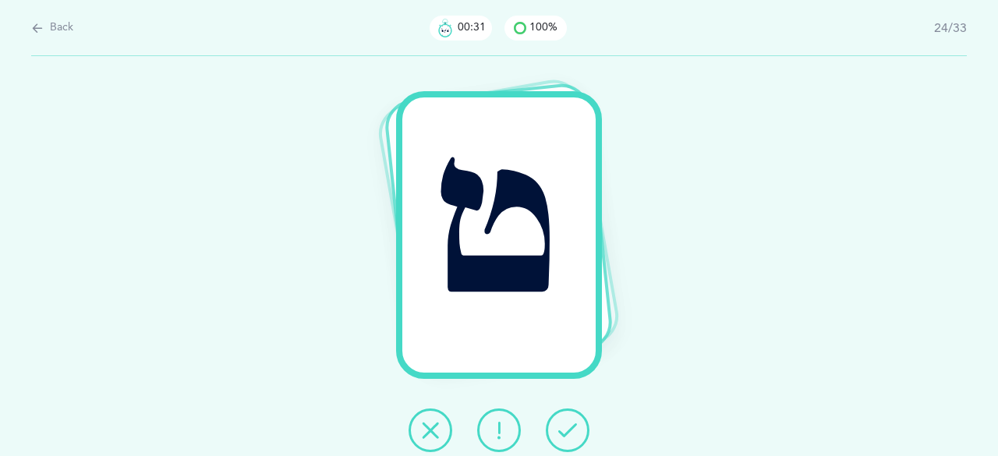
click at [564, 424] on icon at bounding box center [567, 430] width 19 height 19
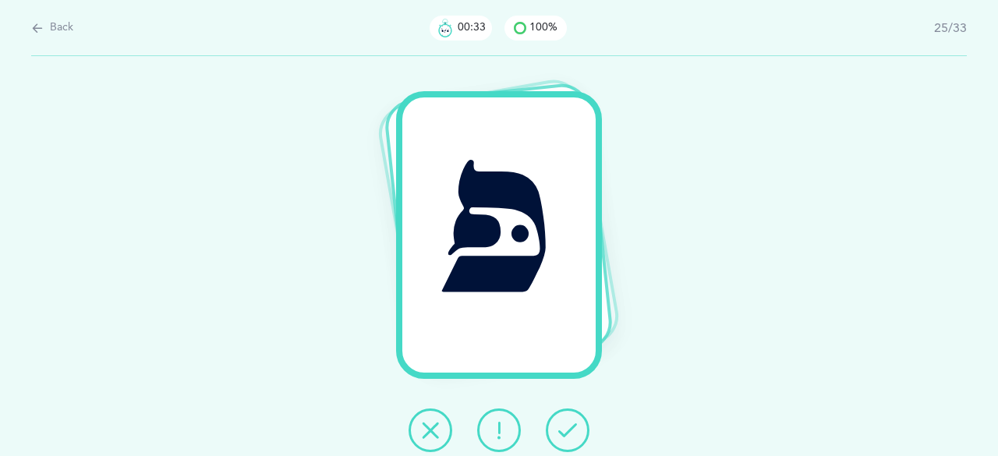
click at [564, 424] on icon at bounding box center [567, 430] width 19 height 19
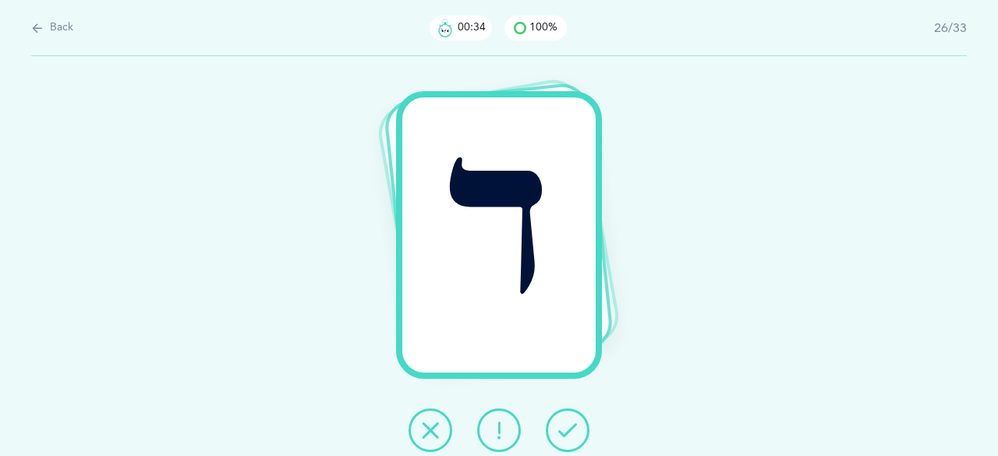
click at [564, 424] on icon at bounding box center [567, 430] width 19 height 19
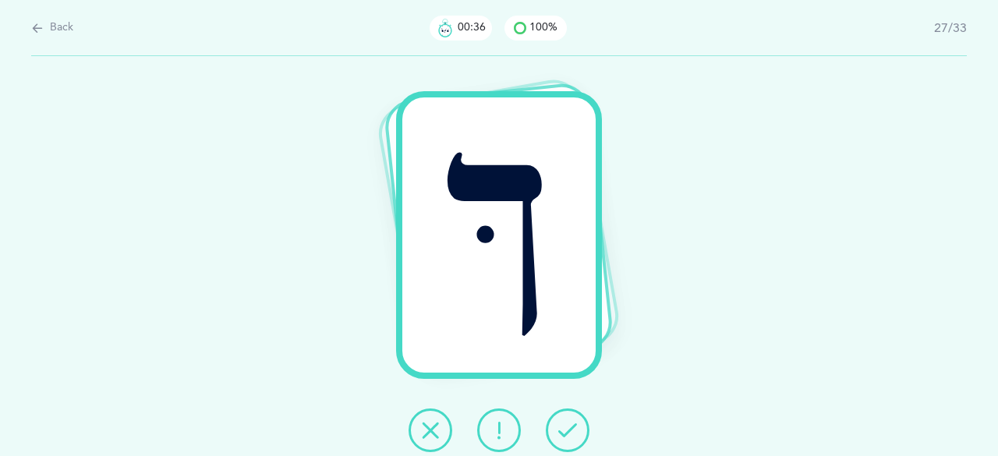
click at [564, 424] on icon at bounding box center [567, 430] width 19 height 19
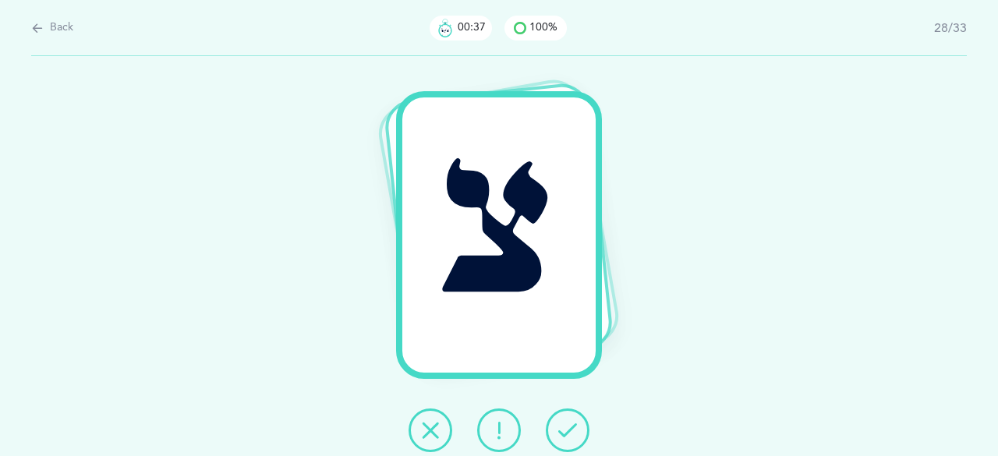
click at [564, 424] on icon at bounding box center [567, 430] width 19 height 19
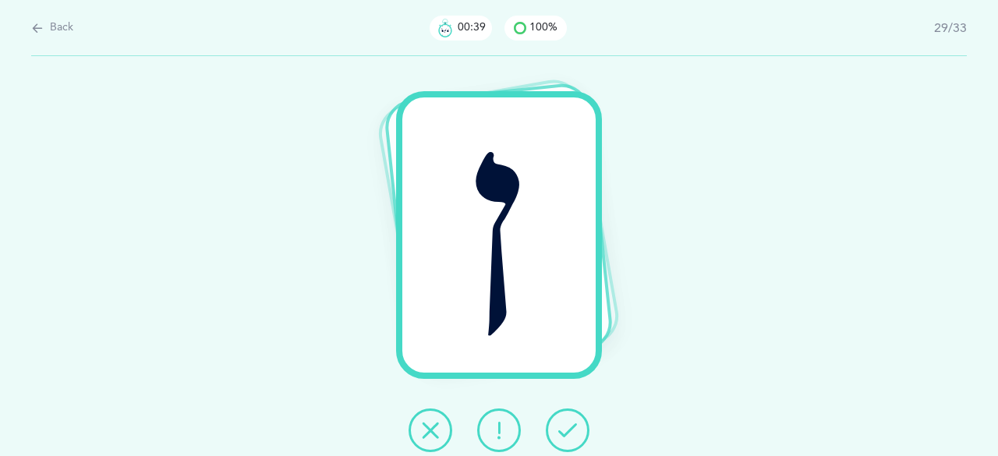
click at [564, 424] on icon at bounding box center [567, 430] width 19 height 19
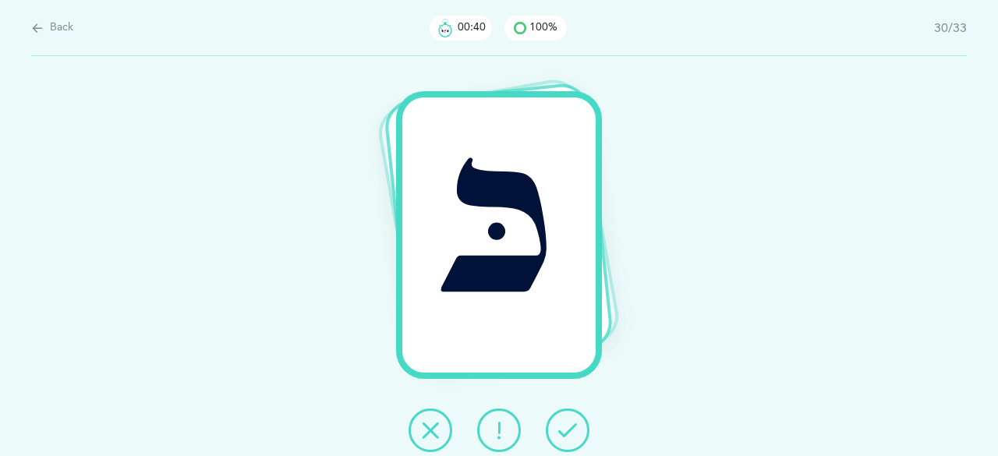
click at [564, 424] on icon at bounding box center [567, 430] width 19 height 19
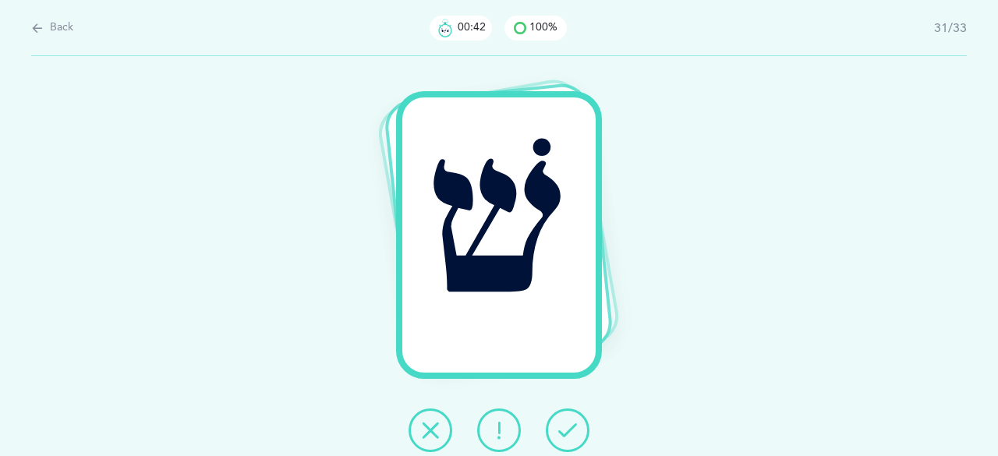
click at [564, 424] on icon at bounding box center [567, 430] width 19 height 19
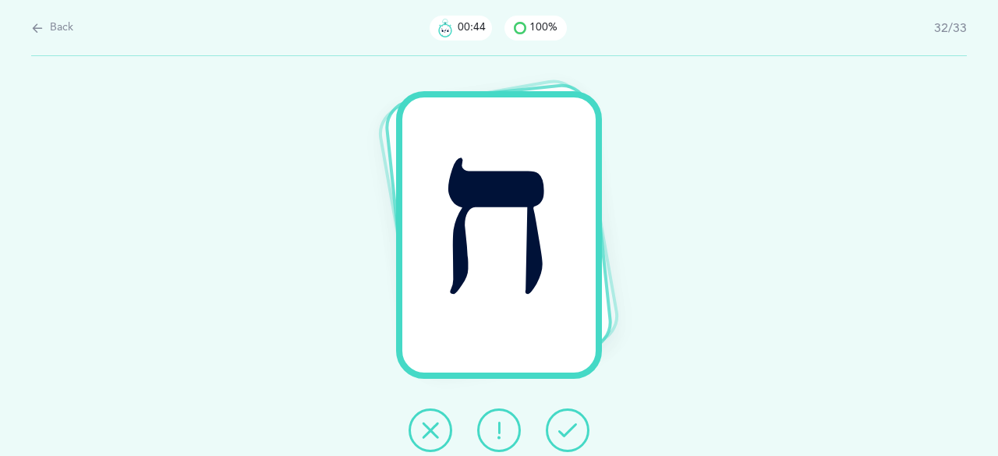
click at [564, 424] on icon at bounding box center [567, 430] width 19 height 19
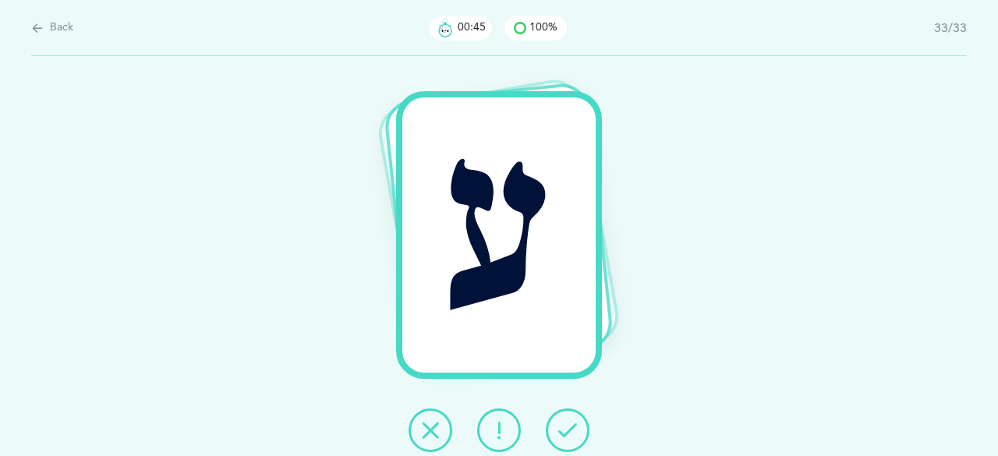
click at [564, 424] on icon at bounding box center [567, 430] width 19 height 19
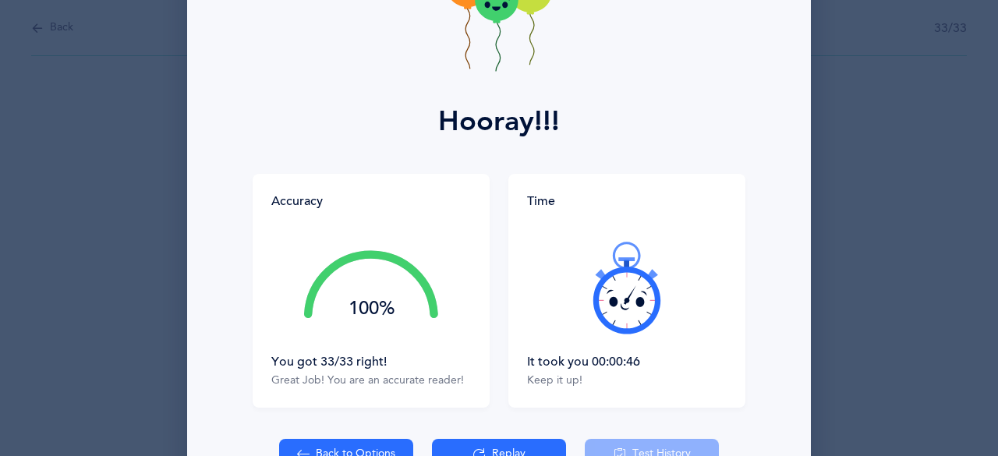
scroll to position [156, 0]
